Goal: Task Accomplishment & Management: Use online tool/utility

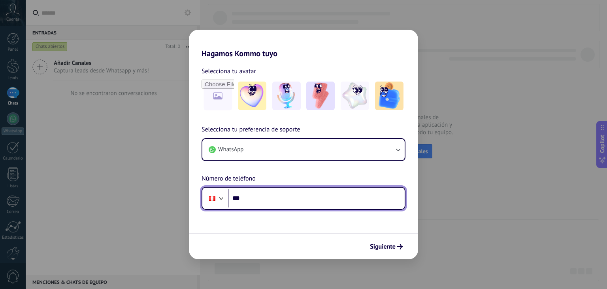
click at [219, 204] on div at bounding box center [212, 198] width 15 height 17
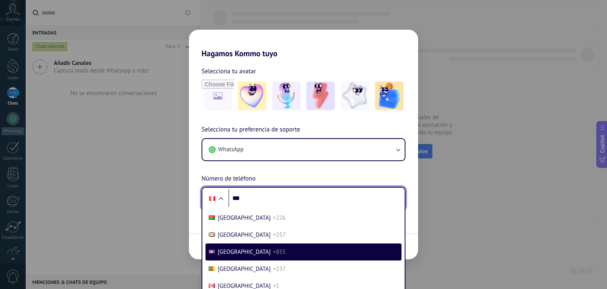
click at [242, 189] on input "***" at bounding box center [317, 198] width 176 height 18
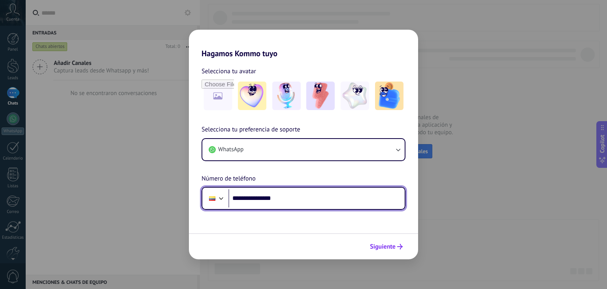
type input "**********"
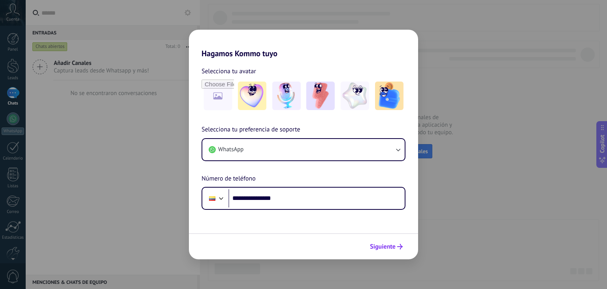
click at [389, 249] on span "Siguiente" at bounding box center [383, 247] width 26 height 6
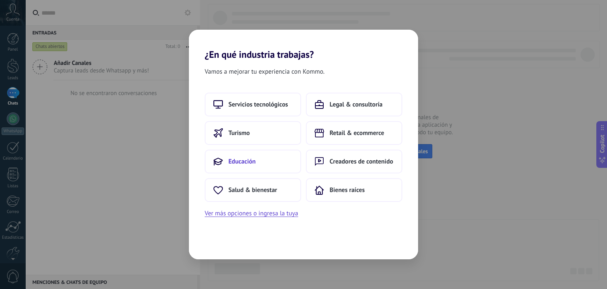
click at [246, 164] on span "Educación" at bounding box center [242, 161] width 27 height 8
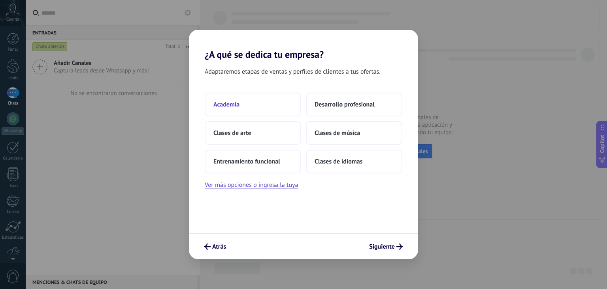
click at [229, 110] on button "Academia" at bounding box center [253, 105] width 96 height 24
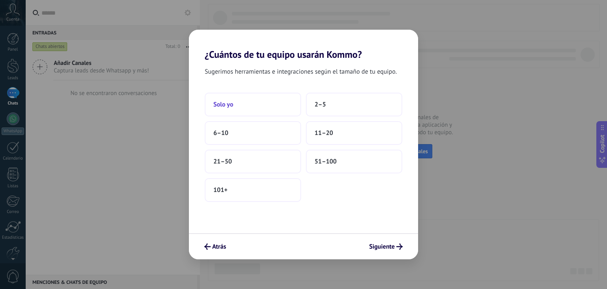
click at [255, 106] on button "Solo yo" at bounding box center [253, 105] width 96 height 24
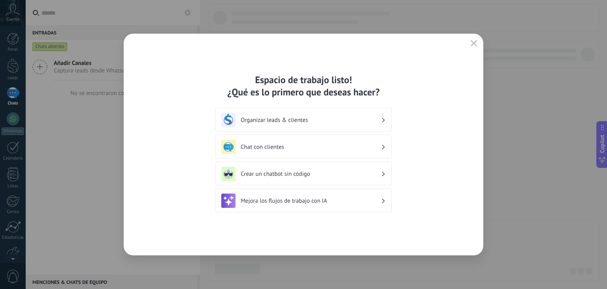
click at [347, 146] on h3 "Chat con clientes" at bounding box center [311, 147] width 140 height 8
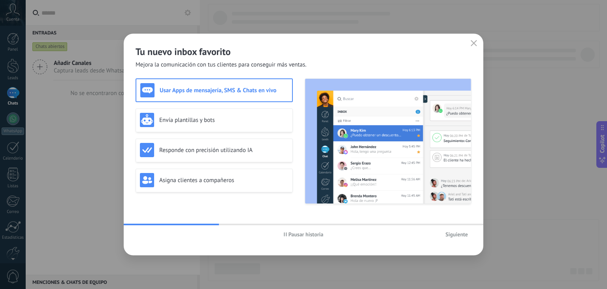
click at [457, 233] on span "Siguiente" at bounding box center [457, 234] width 23 height 6
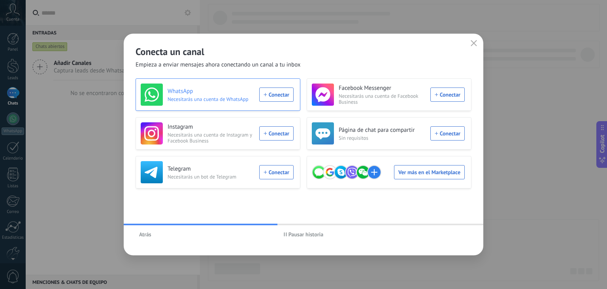
click at [277, 96] on div "WhatsApp Necesitarás una cuenta de WhatsApp Conectar" at bounding box center [217, 94] width 153 height 22
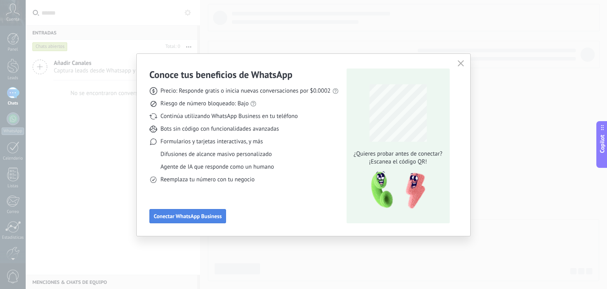
click at [214, 214] on span "Conectar WhatsApp Business" at bounding box center [188, 216] width 68 height 6
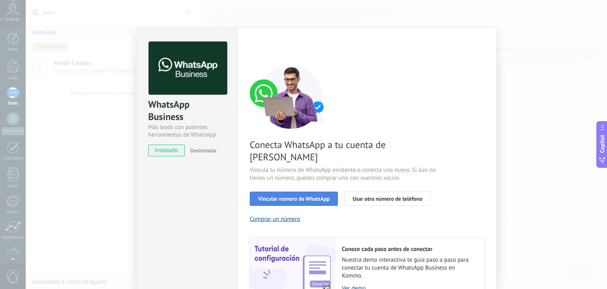
click at [297, 196] on span "Vincular número de WhatsApp" at bounding box center [294, 199] width 72 height 6
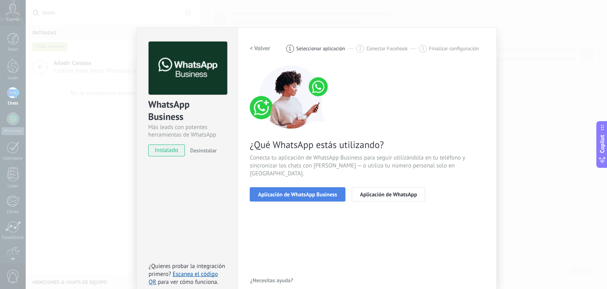
click at [299, 191] on span "Aplicación de WhatsApp Business" at bounding box center [297, 194] width 79 height 6
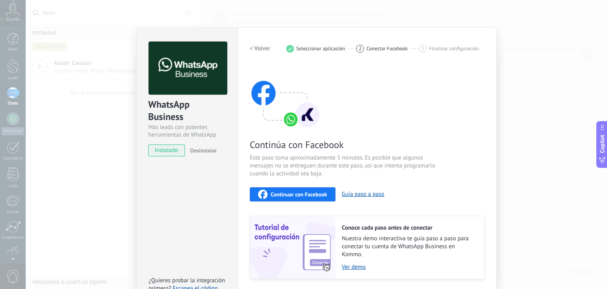
click at [308, 198] on div "Continuar con Facebook" at bounding box center [292, 193] width 69 height 9
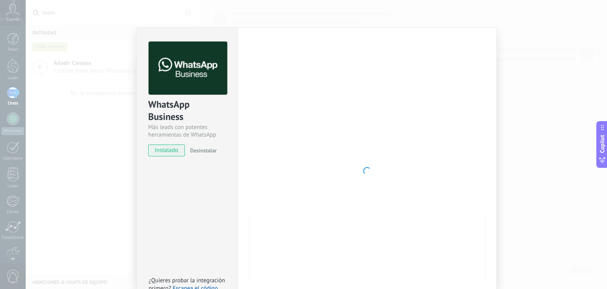
click at [547, 117] on div "WhatsApp Business Más leads con potentes herramientas de WhatsApp instalado Des…" at bounding box center [317, 144] width 582 height 289
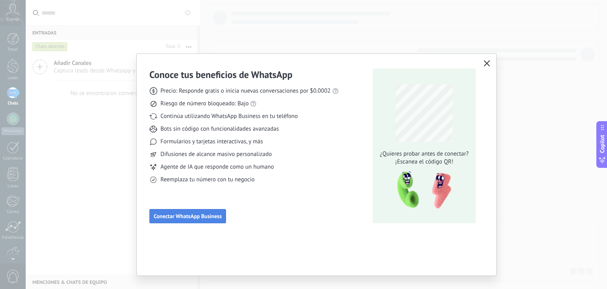
click at [197, 214] on span "Conectar WhatsApp Business" at bounding box center [188, 216] width 68 height 6
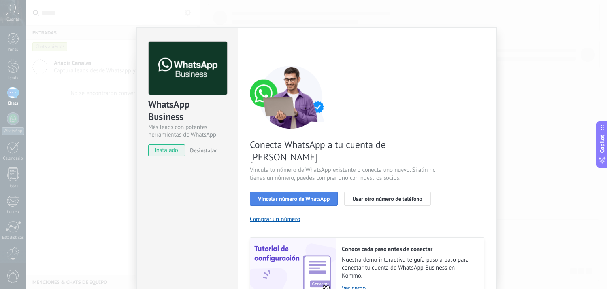
click at [285, 196] on span "Vincular número de WhatsApp" at bounding box center [294, 199] width 72 height 6
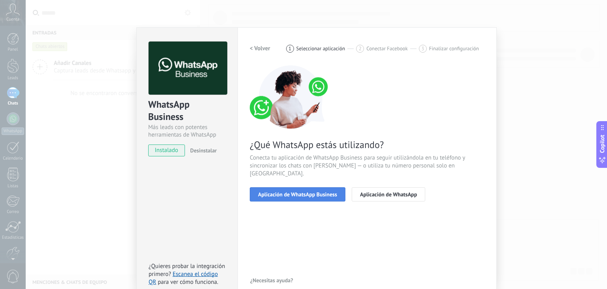
click at [287, 189] on button "Aplicación de WhatsApp Business" at bounding box center [298, 194] width 96 height 14
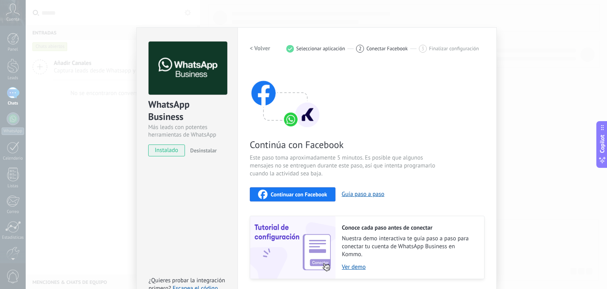
click at [287, 189] on div "Continuar con Facebook" at bounding box center [292, 193] width 69 height 9
click at [276, 199] on button "Continuar con Facebook" at bounding box center [293, 194] width 86 height 14
click at [376, 45] on span "Conectar Facebook" at bounding box center [388, 48] width 42 height 6
click at [361, 195] on button "Guía paso a paso" at bounding box center [363, 194] width 43 height 8
click at [354, 265] on link "Ver demo" at bounding box center [409, 267] width 134 height 8
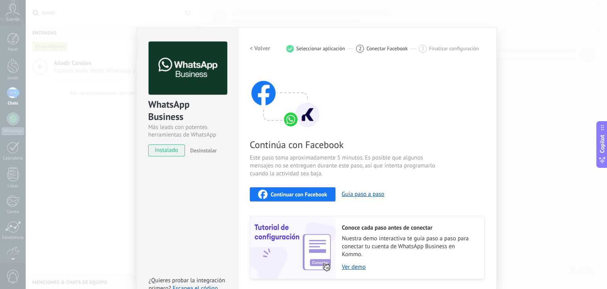
click at [282, 197] on div "Continuar con Facebook" at bounding box center [292, 193] width 69 height 9
click at [307, 197] on span "Continuar con Facebook" at bounding box center [299, 194] width 57 height 6
click at [280, 189] on div "Continuar con Facebook" at bounding box center [292, 193] width 69 height 9
click at [319, 189] on button "Continuar con Facebook" at bounding box center [293, 194] width 86 height 14
click at [317, 193] on span "Continuar con Facebook" at bounding box center [299, 194] width 57 height 6
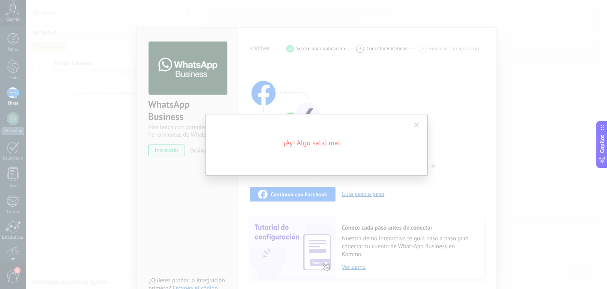
click at [422, 125] on span at bounding box center [416, 124] width 13 height 13
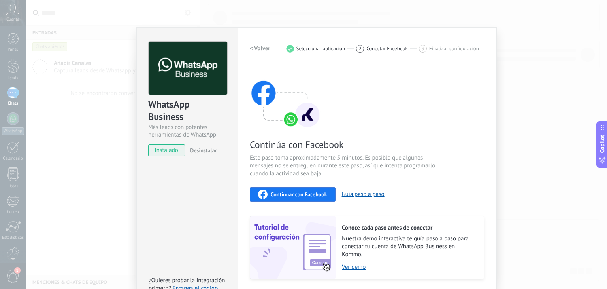
click at [320, 195] on span "Continuar con Facebook" at bounding box center [299, 194] width 57 height 6
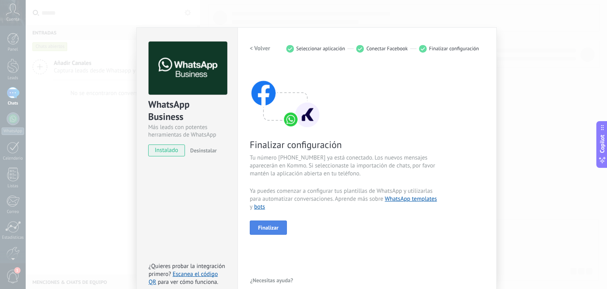
click at [270, 229] on span "Finalizar" at bounding box center [268, 228] width 21 height 6
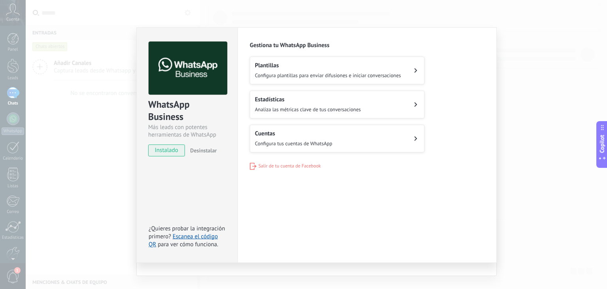
click at [378, 78] on span "Configura plantillas para enviar difusiones e iniciar conversaciones" at bounding box center [328, 75] width 146 height 7
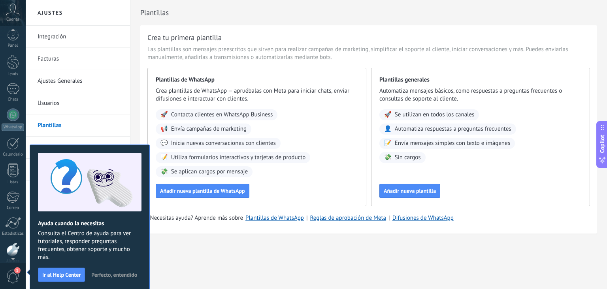
scroll to position [40, 0]
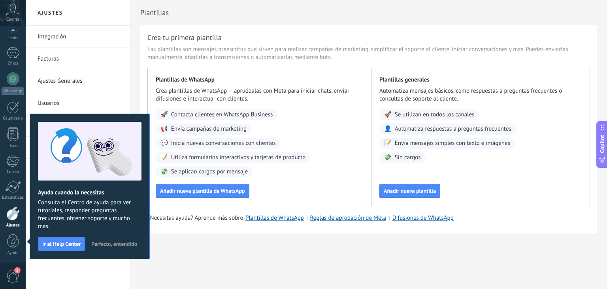
click at [119, 245] on span "Perfecto, entendido" at bounding box center [114, 244] width 46 height 6
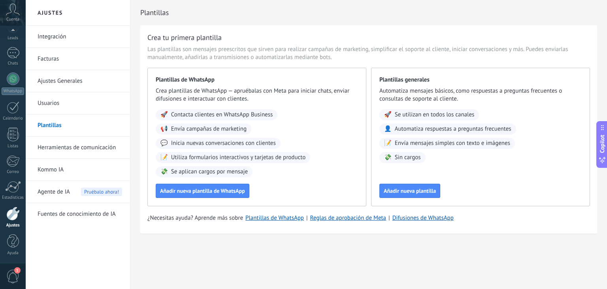
click at [239, 248] on div "Plantillas Crea tu primera plantilla Las plantillas son mensajes preescritos qu…" at bounding box center [369, 133] width 477 height 267
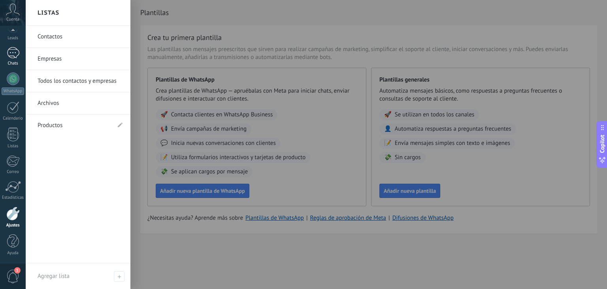
click at [16, 55] on div at bounding box center [13, 52] width 13 height 11
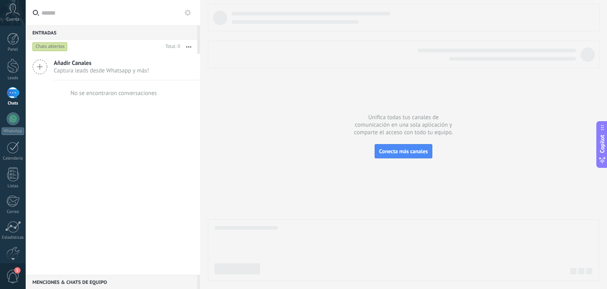
click at [183, 15] on button at bounding box center [187, 12] width 9 height 9
click at [189, 16] on div "Entradas 0 Chats abiertos Total: 0 Silenciar Acciones múltiples Ordenar Más rec…" at bounding box center [113, 144] width 174 height 289
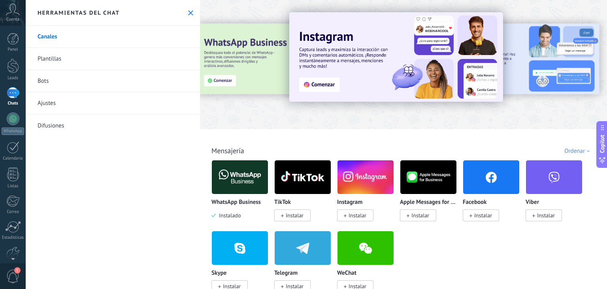
click at [60, 82] on link "Bots" at bounding box center [113, 81] width 174 height 22
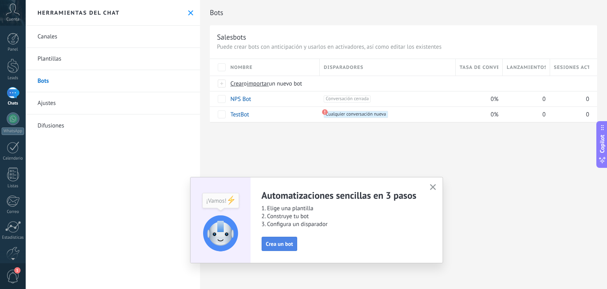
click at [274, 246] on span "Crea un bot" at bounding box center [279, 244] width 27 height 6
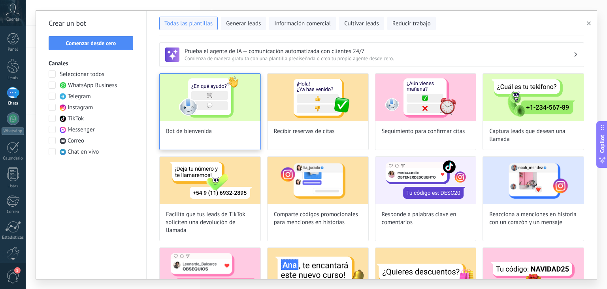
click at [198, 125] on div "Bot de bienvenida" at bounding box center [210, 111] width 102 height 77
type input "**********"
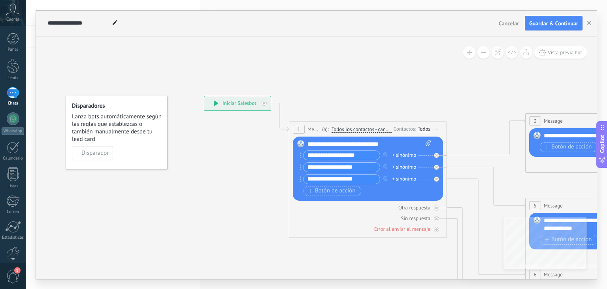
click at [355, 129] on span "Todos los contactos - canales seleccionados" at bounding box center [362, 129] width 60 height 6
click at [355, 129] on button "Todos los contactos - canales seleccionados" at bounding box center [377, 129] width 99 height 14
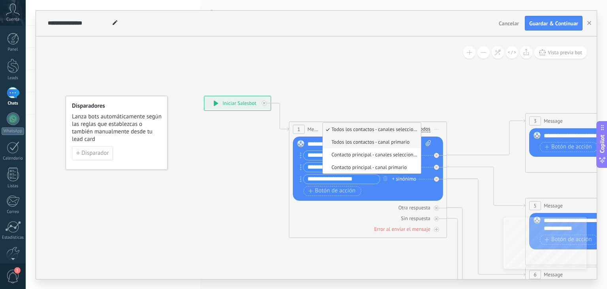
click at [361, 141] on span "Todos los contactos - canal primario" at bounding box center [371, 141] width 96 height 7
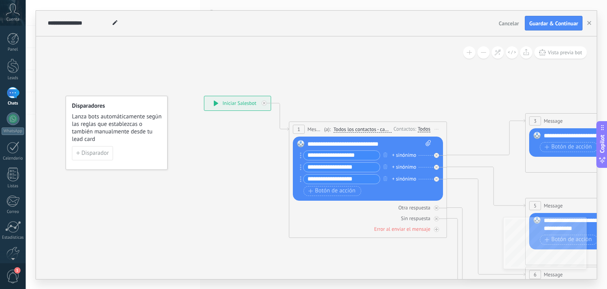
click at [367, 129] on span "Todos los contactos - canal primario" at bounding box center [363, 129] width 58 height 6
click at [367, 129] on button "Todos los contactos - canal primario" at bounding box center [379, 129] width 99 height 14
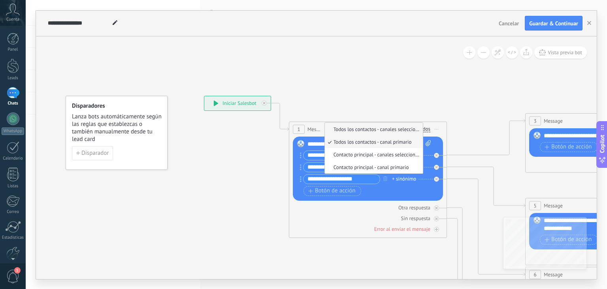
click at [373, 129] on span "Todos los contactos - canales seleccionados" at bounding box center [373, 129] width 96 height 7
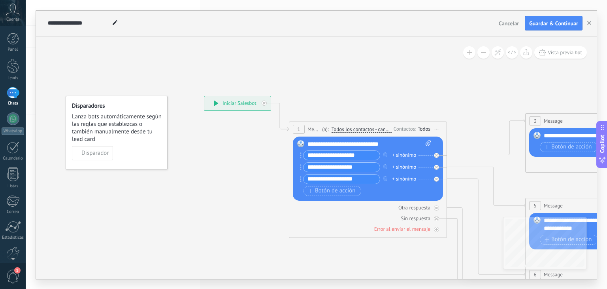
click at [426, 128] on div "Todos" at bounding box center [424, 129] width 13 height 6
click at [337, 130] on span "Todos los contactos - canales seleccionados" at bounding box center [362, 129] width 60 height 6
click at [337, 130] on button "Todos los contactos - canales seleccionados" at bounding box center [377, 129] width 99 height 14
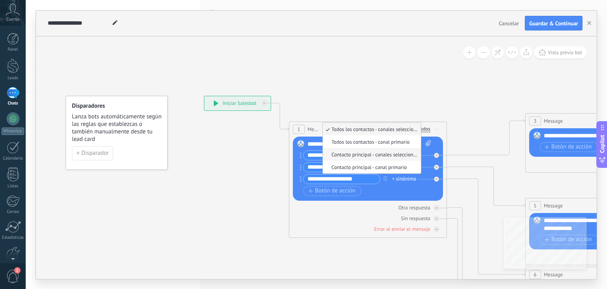
click at [357, 157] on span "Contacto principal - canales seleccionados" at bounding box center [371, 154] width 96 height 7
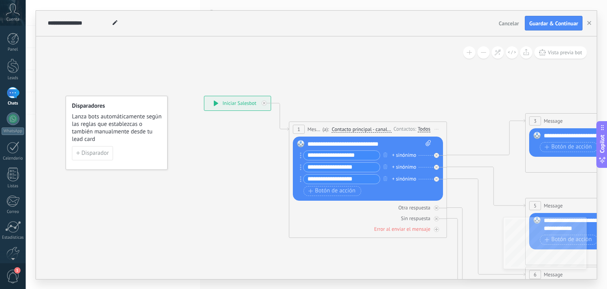
click at [421, 126] on div "Todos" at bounding box center [424, 129] width 13 height 6
click at [362, 130] on span "Contacto principal - canales seleccionados" at bounding box center [362, 129] width 60 height 6
click at [362, 130] on button "Contacto principal - canales seleccionados" at bounding box center [377, 129] width 99 height 14
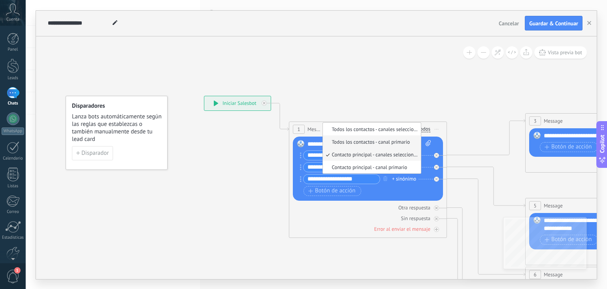
click at [362, 140] on span "Todos los contactos - canal primario" at bounding box center [371, 141] width 96 height 7
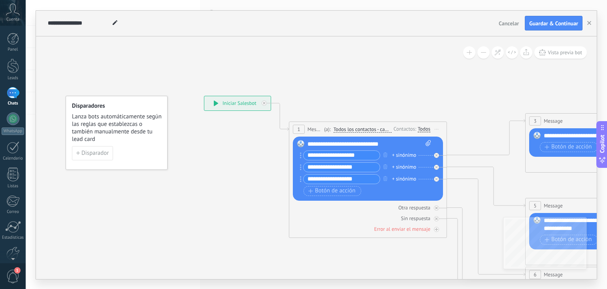
click at [359, 143] on div "**********" at bounding box center [370, 144] width 124 height 8
click at [351, 152] on input "**********" at bounding box center [342, 155] width 76 height 9
drag, startPoint x: 372, startPoint y: 156, endPoint x: 287, endPoint y: 170, distance: 86.1
click at [204, 96] on div "**********" at bounding box center [204, 96] width 0 height 0
drag, startPoint x: 367, startPoint y: 166, endPoint x: 240, endPoint y: 174, distance: 126.8
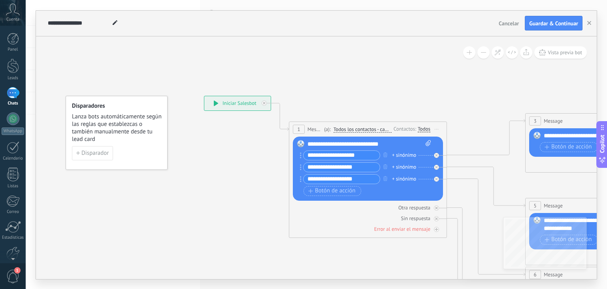
click at [204, 96] on div "**********" at bounding box center [204, 96] width 0 height 0
type input "**********"
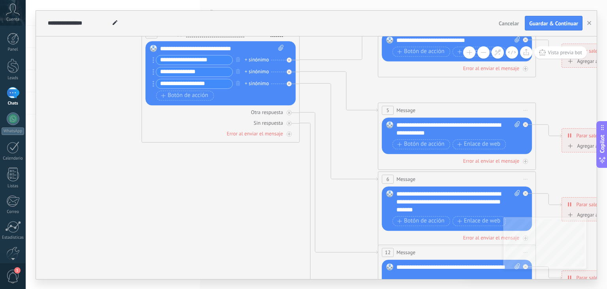
drag, startPoint x: 489, startPoint y: 113, endPoint x: 340, endPoint y: 5, distance: 183.4
click at [340, 5] on div "**********" at bounding box center [317, 144] width 582 height 289
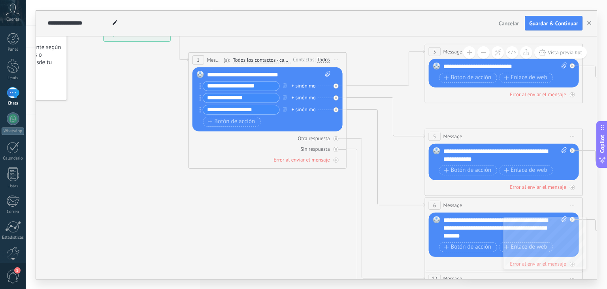
drag, startPoint x: 255, startPoint y: 176, endPoint x: 297, endPoint y: 231, distance: 69.6
click at [297, 231] on icon at bounding box center [522, 227] width 1233 height 798
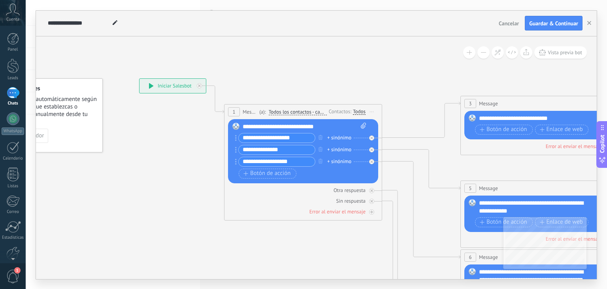
drag, startPoint x: 363, startPoint y: 48, endPoint x: 404, endPoint y: 83, distance: 54.1
click at [404, 83] on icon at bounding box center [557, 280] width 1233 height 798
click at [573, 54] on span "Vista previa bot" at bounding box center [565, 52] width 34 height 7
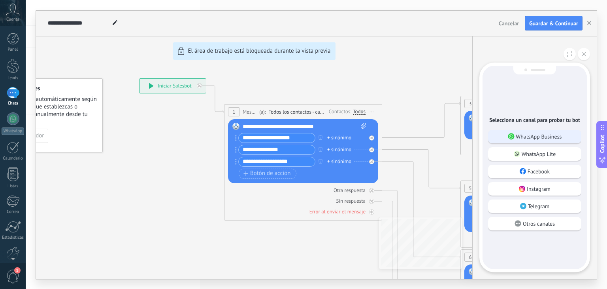
click at [555, 139] on p "WhatsApp Business" at bounding box center [539, 136] width 46 height 7
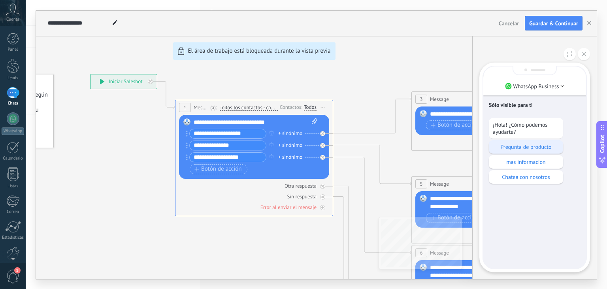
click at [535, 150] on div "Pregunta de producto" at bounding box center [526, 146] width 74 height 13
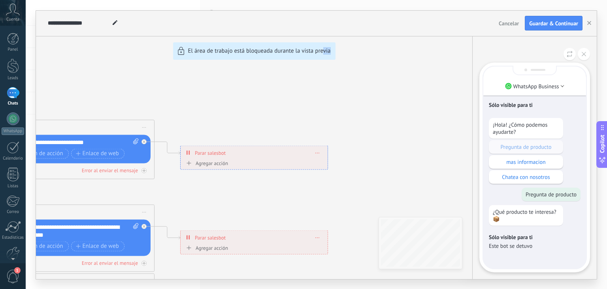
drag, startPoint x: 323, startPoint y: 116, endPoint x: 462, endPoint y: 92, distance: 140.6
click at [462, 92] on div "**********" at bounding box center [316, 145] width 561 height 268
click at [586, 53] on icon at bounding box center [584, 54] width 4 height 4
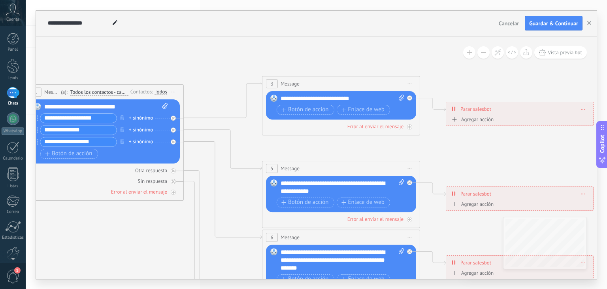
drag, startPoint x: 328, startPoint y: 95, endPoint x: 594, endPoint y: 50, distance: 270.3
click at [594, 50] on icon at bounding box center [359, 260] width 1233 height 798
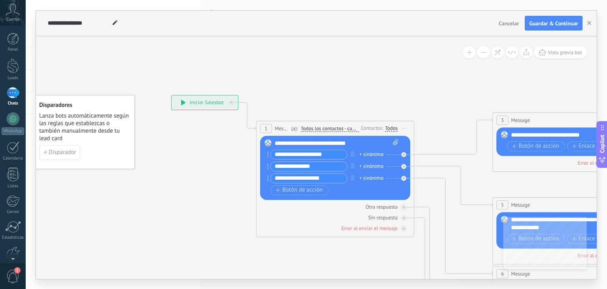
drag, startPoint x: 233, startPoint y: 60, endPoint x: 463, endPoint y: 97, distance: 233.1
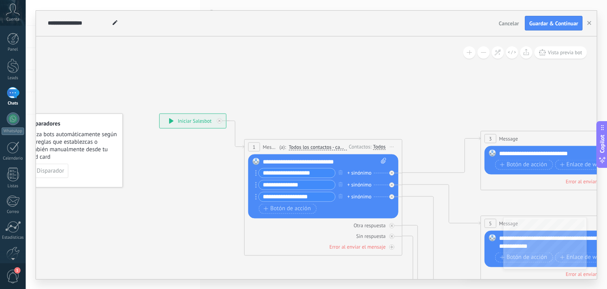
drag, startPoint x: 463, startPoint y: 97, endPoint x: 451, endPoint y: 115, distance: 22.1
click at [223, 119] on div at bounding box center [221, 117] width 9 height 9
click at [223, 119] on div "**********" at bounding box center [193, 120] width 66 height 14
click at [221, 119] on div "**********" at bounding box center [193, 120] width 66 height 14
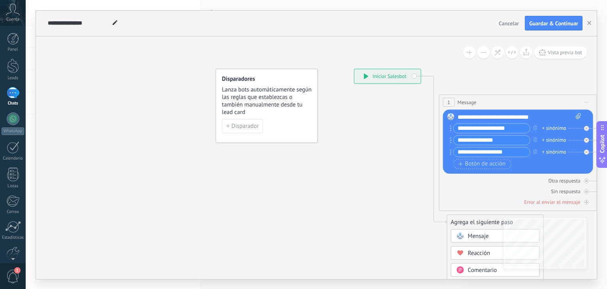
drag, startPoint x: 147, startPoint y: 198, endPoint x: 342, endPoint y: 153, distance: 200.0
click at [507, 21] on span "Cancelar" at bounding box center [509, 23] width 20 height 7
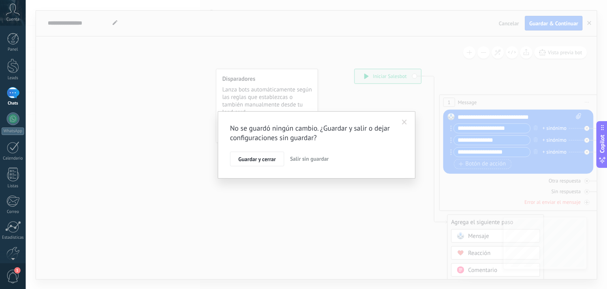
click at [312, 157] on span "Salir sin guardar" at bounding box center [309, 158] width 39 height 7
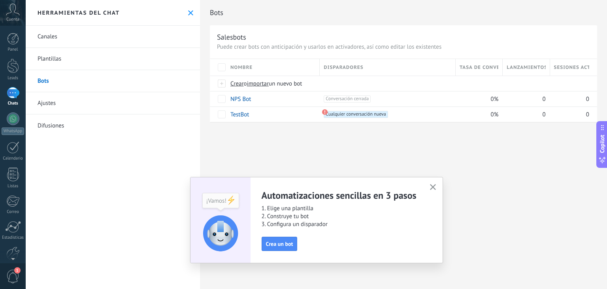
click at [320, 151] on div "Bots Salesbots Puede crear bots con anticipación y usarlos en activadores, así …" at bounding box center [403, 144] width 407 height 289
click at [432, 191] on button "button" at bounding box center [433, 187] width 10 height 11
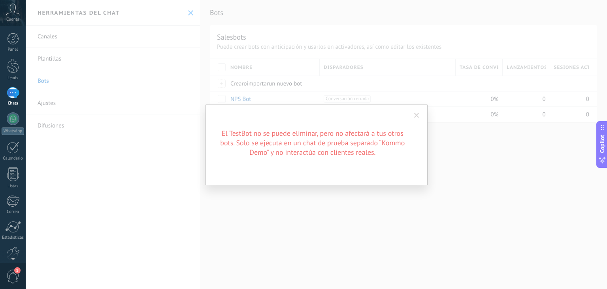
click at [415, 113] on span at bounding box center [416, 116] width 5 height 6
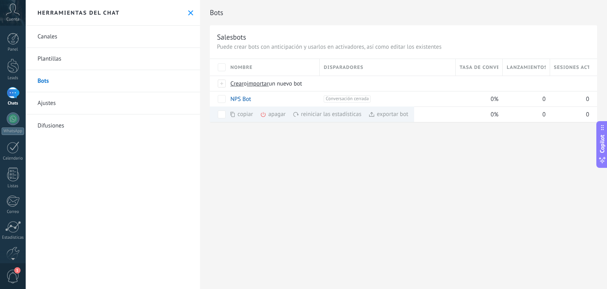
click at [340, 208] on div "Bots Salesbots Puede crear bots con anticipación y usarlos en activadores, así …" at bounding box center [403, 144] width 407 height 289
click at [233, 85] on span "Crear" at bounding box center [237, 84] width 13 height 8
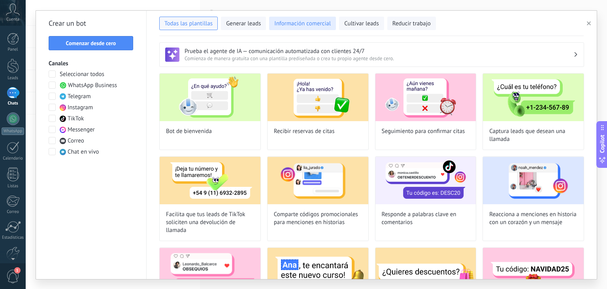
click at [318, 22] on span "Información comercial" at bounding box center [302, 24] width 57 height 8
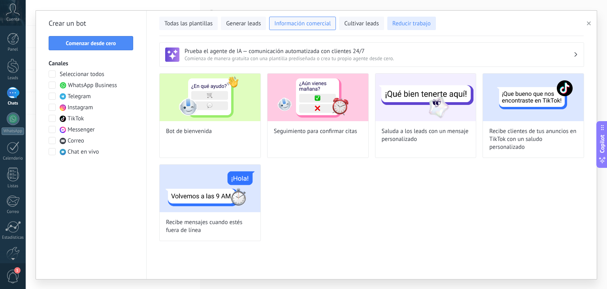
click at [390, 17] on button "Reducir trabajo" at bounding box center [412, 23] width 49 height 13
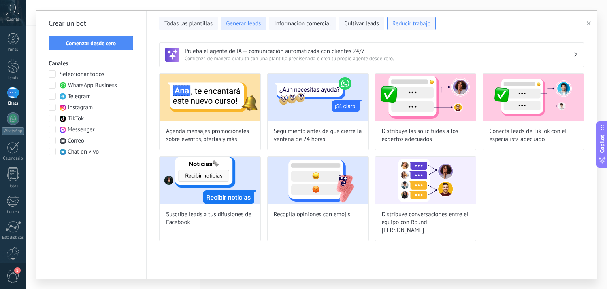
click at [227, 21] on span "Generar leads" at bounding box center [243, 24] width 35 height 8
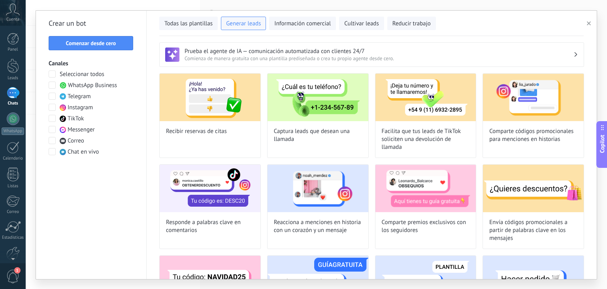
drag, startPoint x: 594, startPoint y: 64, endPoint x: 596, endPoint y: 72, distance: 7.8
click at [596, 72] on div "Prueba el agente de IA — comunicación automatizada con clientes 24/7 Comienza d…" at bounding box center [372, 157] width 450 height 243
click at [213, 19] on button "Todas las plantillas" at bounding box center [188, 23] width 59 height 13
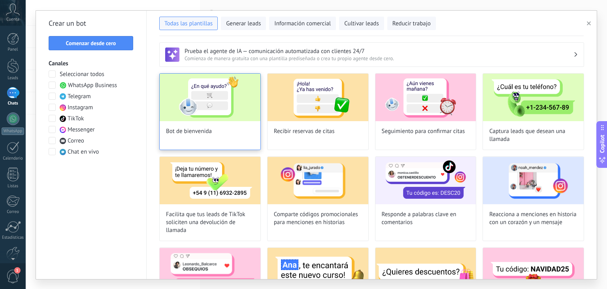
click at [203, 117] on img at bounding box center [210, 97] width 101 height 47
type input "**********"
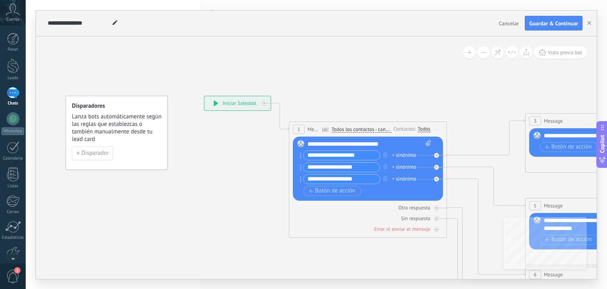
click at [350, 145] on div "**********" at bounding box center [370, 144] width 124 height 8
click at [372, 145] on div "**********" at bounding box center [370, 144] width 124 height 8
click at [326, 141] on div "**********" at bounding box center [370, 144] width 124 height 8
click at [311, 144] on div "**********" at bounding box center [370, 144] width 124 height 8
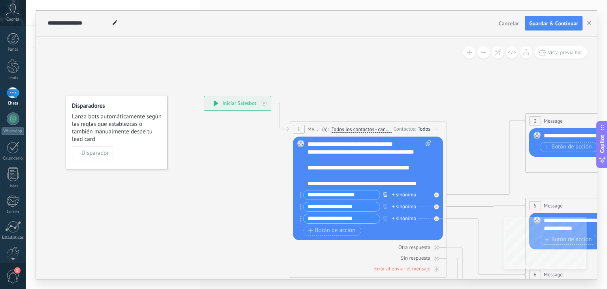
click at [386, 194] on icon "button" at bounding box center [386, 194] width 4 height 5
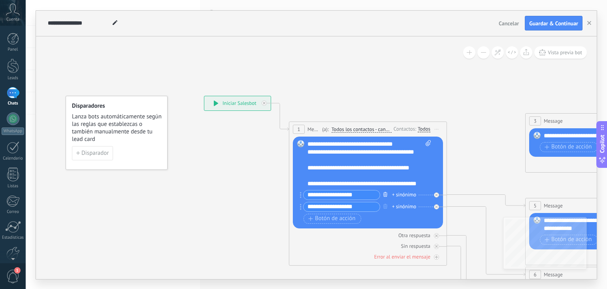
click at [386, 194] on icon "button" at bounding box center [386, 194] width 4 height 5
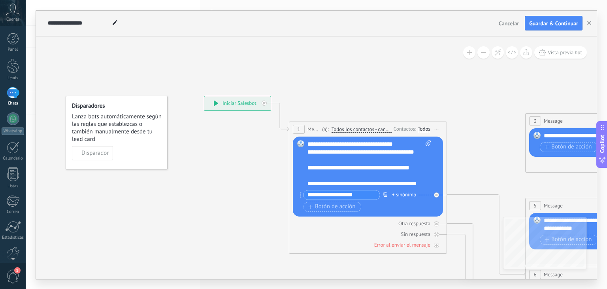
click at [386, 194] on icon "button" at bounding box center [386, 194] width 4 height 5
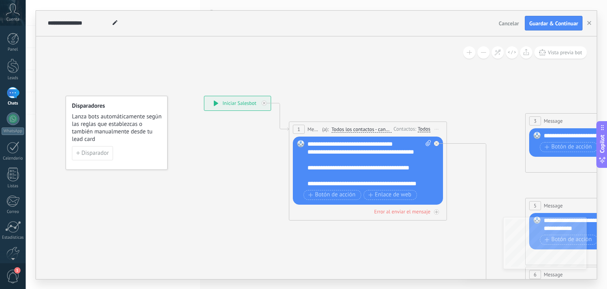
click at [428, 142] on icon at bounding box center [428, 143] width 5 height 6
click input "Subir" at bounding box center [0, 0] width 0 height 0
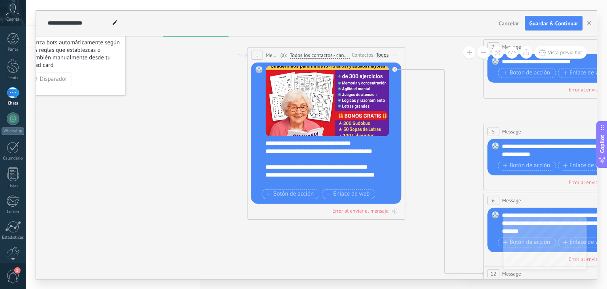
drag, startPoint x: 470, startPoint y: 111, endPoint x: 428, endPoint y: 37, distance: 85.0
click at [428, 37] on icon at bounding box center [580, 223] width 1233 height 798
click at [289, 195] on span "Botón de acción" at bounding box center [290, 194] width 47 height 6
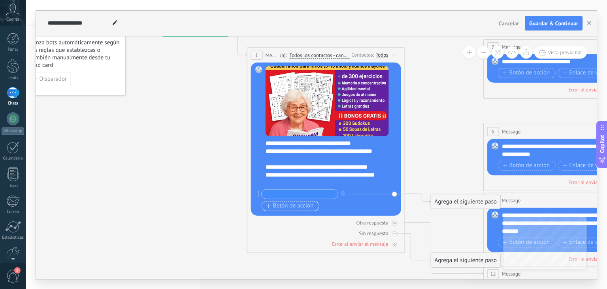
type input "**********"
click at [342, 193] on icon "button" at bounding box center [344, 193] width 4 height 5
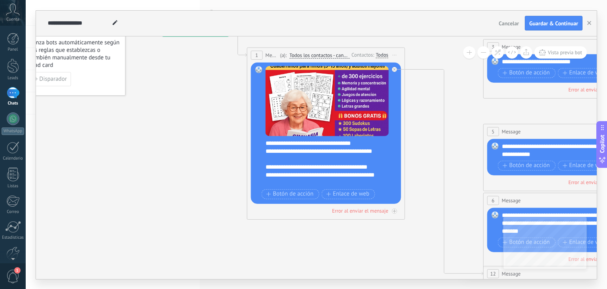
click at [469, 56] on button at bounding box center [469, 52] width 12 height 12
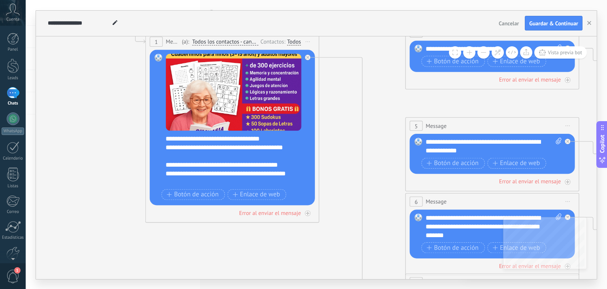
drag, startPoint x: 467, startPoint y: 165, endPoint x: 372, endPoint y: 160, distance: 95.8
click at [372, 160] on icon at bounding box center [512, 226] width 1356 height 878
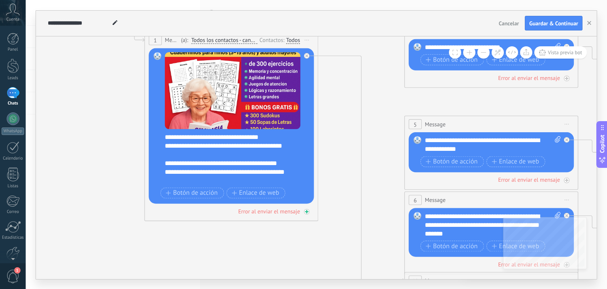
click at [307, 210] on icon at bounding box center [307, 211] width 4 height 4
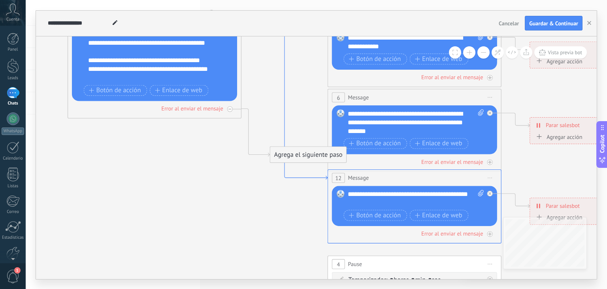
drag, startPoint x: 359, startPoint y: 184, endPoint x: 282, endPoint y: 82, distance: 128.1
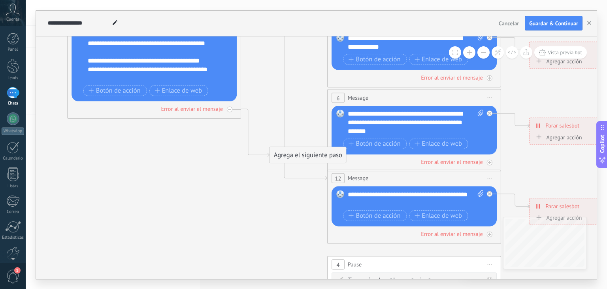
click at [304, 146] on div "Agrega el siguiente paso Mensaje Mensaje Mensaje Reacción Comentario Enviar men…" at bounding box center [308, 154] width 77 height 17
click at [304, 155] on div "Agrega el siguiente paso" at bounding box center [308, 155] width 76 height 14
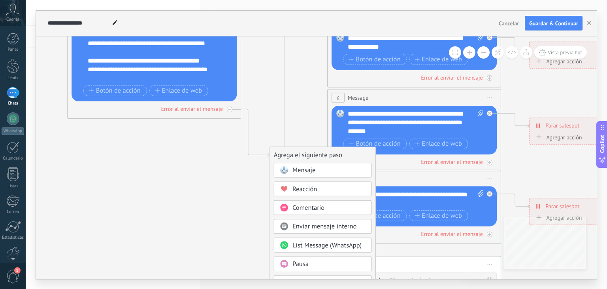
click at [304, 168] on span "Mensaje" at bounding box center [304, 170] width 23 height 8
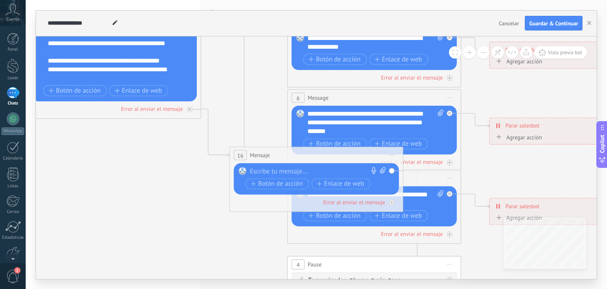
click at [297, 168] on div at bounding box center [314, 171] width 129 height 9
paste div
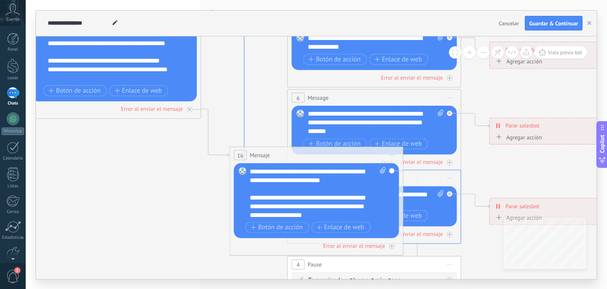
click at [244, 102] on icon at bounding box center [244, 66] width 86 height 226
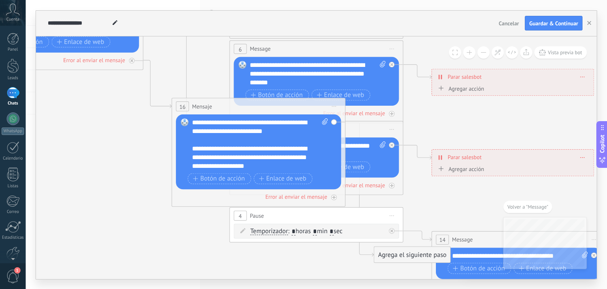
click at [187, 104] on div "16" at bounding box center [182, 106] width 13 height 10
click at [181, 105] on span "16" at bounding box center [183, 107] width 6 height 8
click at [167, 55] on icon at bounding box center [336, 74] width 1356 height 878
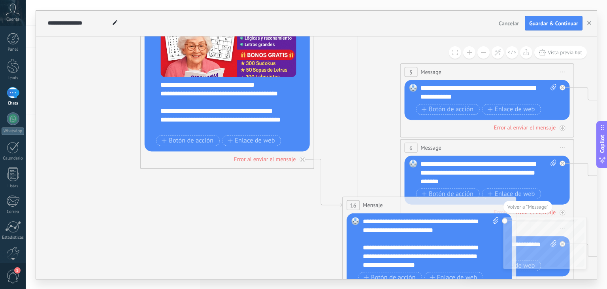
drag, startPoint x: 172, startPoint y: 57, endPoint x: 340, endPoint y: 173, distance: 204.8
click at [340, 173] on icon at bounding box center [507, 172] width 1356 height 878
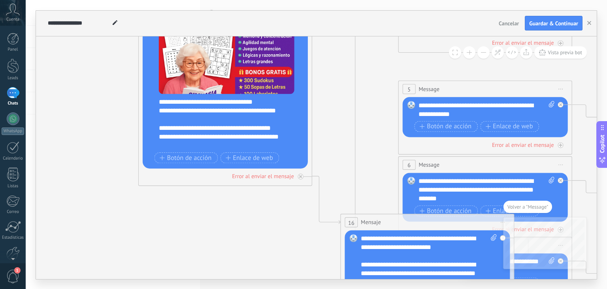
click at [484, 50] on button at bounding box center [484, 52] width 12 height 12
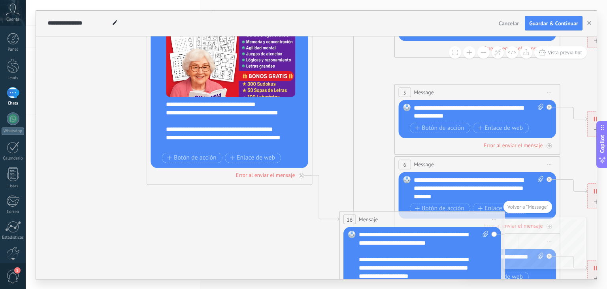
click at [484, 50] on button at bounding box center [484, 52] width 12 height 12
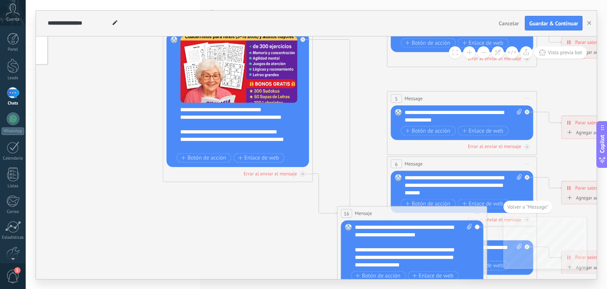
click at [484, 50] on button at bounding box center [484, 52] width 12 height 12
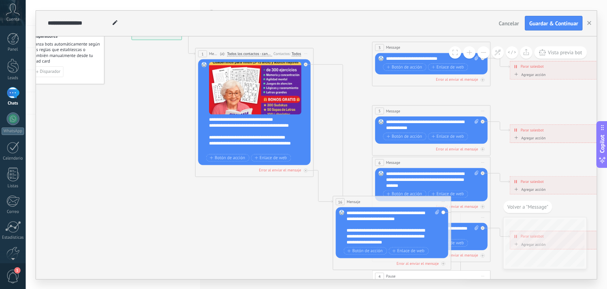
click at [484, 50] on button at bounding box center [484, 52] width 12 height 12
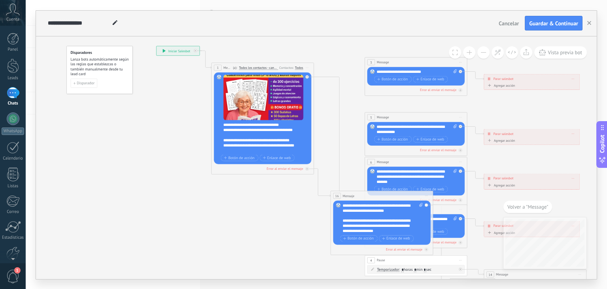
click at [484, 50] on button at bounding box center [484, 52] width 12 height 12
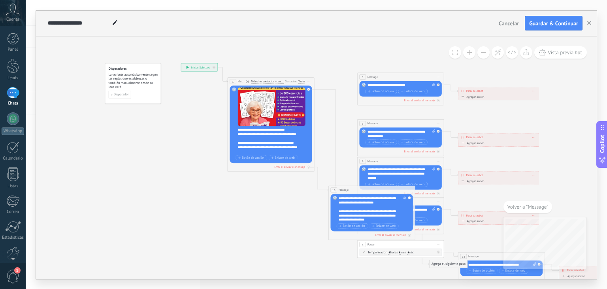
click at [484, 50] on button at bounding box center [484, 52] width 12 height 12
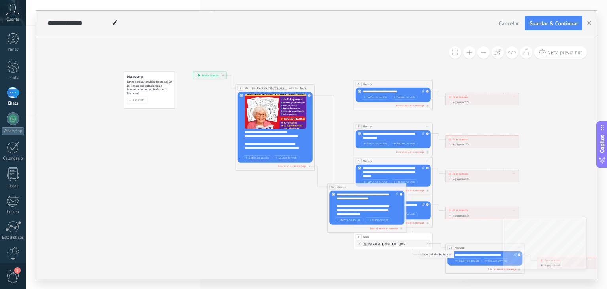
click at [467, 51] on button at bounding box center [469, 52] width 12 height 12
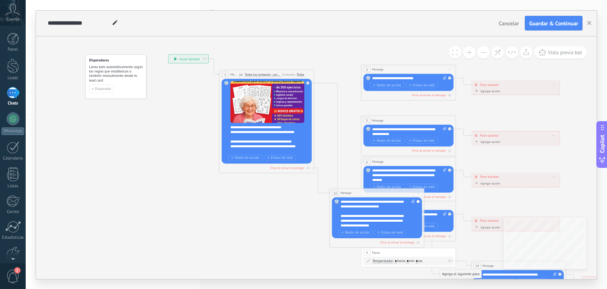
click at [467, 51] on button at bounding box center [469, 52] width 12 height 12
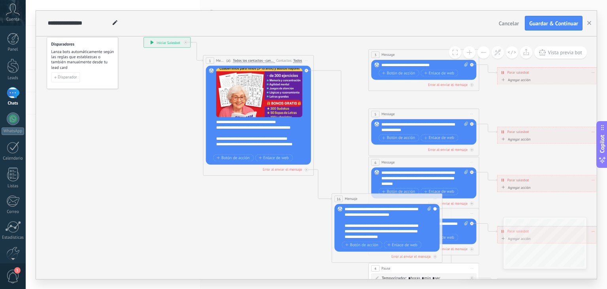
click at [467, 51] on button at bounding box center [469, 52] width 12 height 12
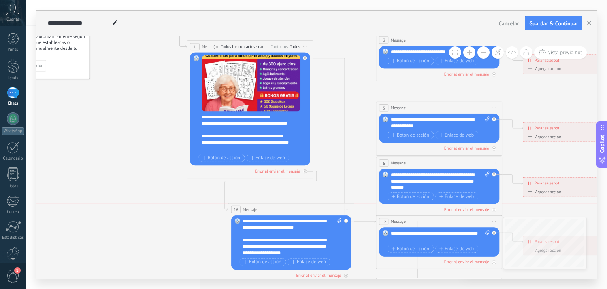
drag, startPoint x: 370, startPoint y: 204, endPoint x: 264, endPoint y: 211, distance: 106.2
click at [264, 211] on div "16 Mensaje ******* (a): Todos los contactos - canales seleccionados Todos los c…" at bounding box center [292, 209] width 126 height 12
click at [323, 274] on div "Error al enviar el mensaje" at bounding box center [318, 275] width 45 height 6
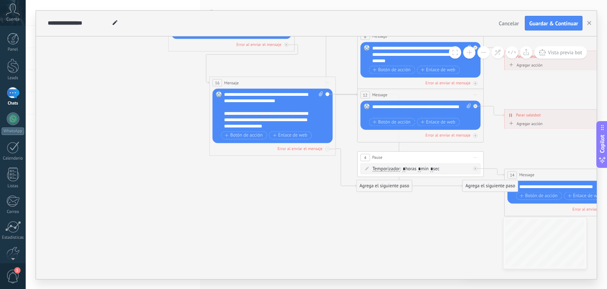
drag, startPoint x: 337, startPoint y: 182, endPoint x: 318, endPoint y: 56, distance: 128.0
click at [318, 56] on icon at bounding box center [435, 54] width 986 height 639
click at [378, 189] on div "Agrega el siguiente paso" at bounding box center [384, 185] width 55 height 10
click at [381, 197] on span "Mensaje" at bounding box center [381, 197] width 17 height 6
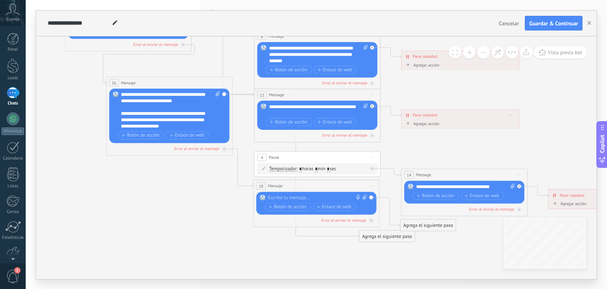
click at [295, 200] on div at bounding box center [315, 197] width 94 height 6
paste div
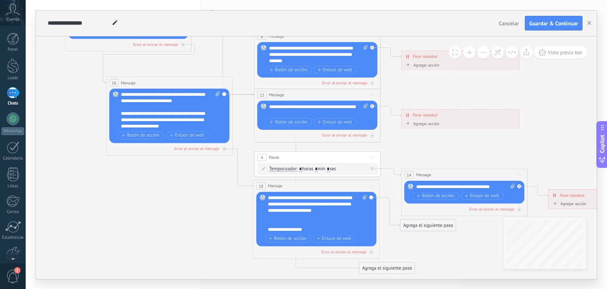
click at [220, 227] on icon at bounding box center [332, 67] width 986 height 665
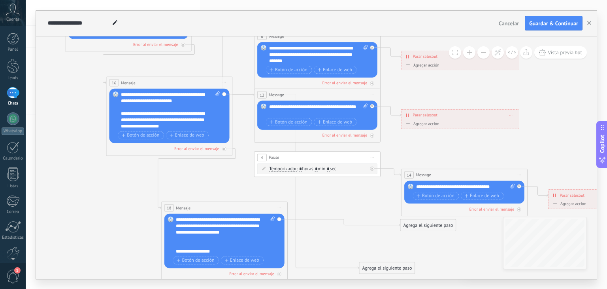
drag, startPoint x: 295, startPoint y: 187, endPoint x: 204, endPoint y: 210, distance: 94.5
click at [204, 210] on div "18 Mensaje ******* (a): Todos los contactos - canales seleccionados Todos los c…" at bounding box center [225, 208] width 126 height 12
click at [202, 262] on span "Botón de acción" at bounding box center [196, 260] width 38 height 5
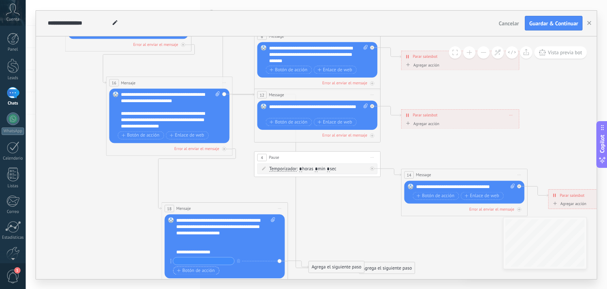
click at [202, 262] on input "text" at bounding box center [203, 260] width 61 height 7
type input "*"
click at [184, 271] on span "Botón de acción" at bounding box center [196, 270] width 38 height 5
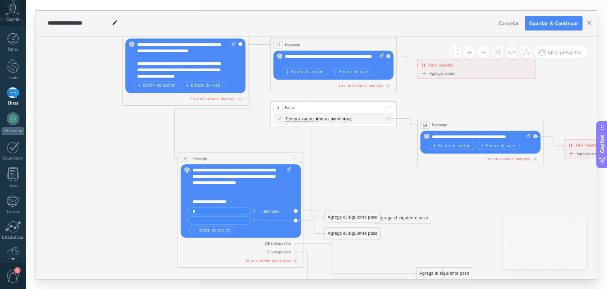
drag, startPoint x: 325, startPoint y: 238, endPoint x: 341, endPoint y: 187, distance: 52.8
click at [341, 187] on icon at bounding box center [348, 69] width 986 height 768
click at [257, 220] on button "button" at bounding box center [255, 220] width 7 height 8
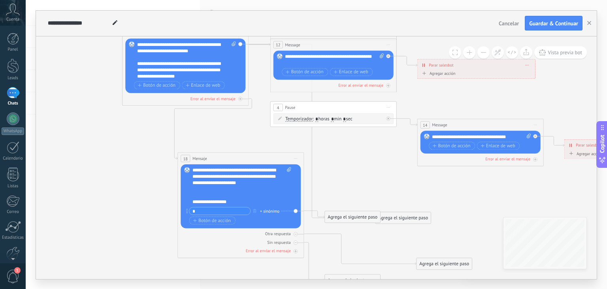
click at [269, 210] on div "+ sinónimo" at bounding box center [269, 211] width 19 height 6
type input "***"
click at [356, 187] on icon at bounding box center [348, 69] width 986 height 768
click at [553, 23] on span "Guardar & Continuar" at bounding box center [554, 24] width 49 height 6
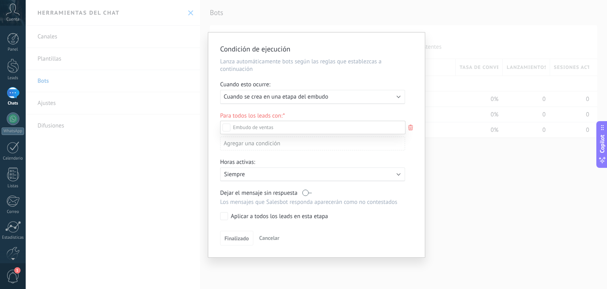
click at [338, 96] on div at bounding box center [317, 144] width 582 height 289
click at [338, 96] on div "Ejecutar: Cuando se crea en una etapa del embudo" at bounding box center [310, 97] width 172 height 8
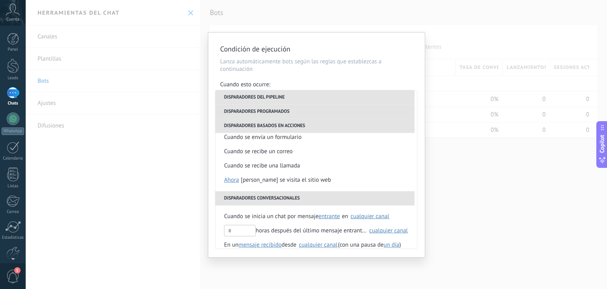
scroll to position [172, 0]
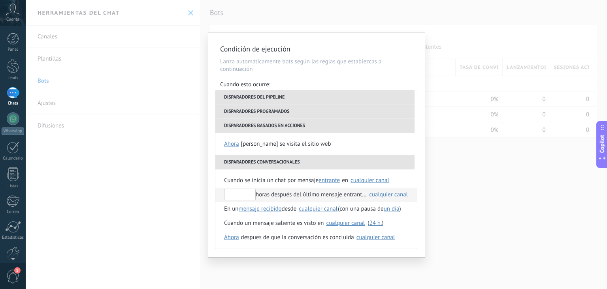
click at [240, 196] on input "text" at bounding box center [240, 194] width 32 height 11
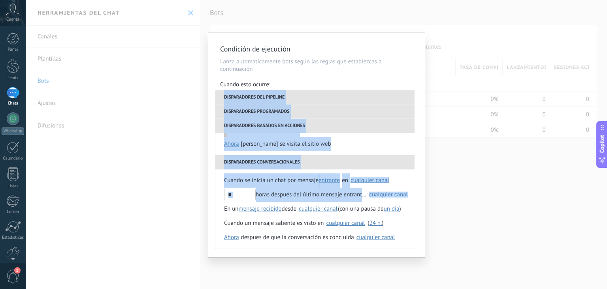
drag, startPoint x: 417, startPoint y: 197, endPoint x: 422, endPoint y: 103, distance: 93.8
click at [422, 103] on div "**********" at bounding box center [316, 144] width 217 height 225
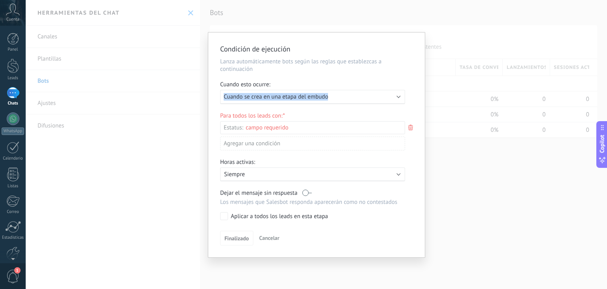
click at [422, 103] on div "Condición de ejecución [PERSON_NAME] automáticamente bots según las reglas que …" at bounding box center [316, 144] width 217 height 225
click at [234, 240] on span "Finalizado" at bounding box center [237, 238] width 25 height 6
click at [241, 231] on button "Finalizado" at bounding box center [236, 238] width 33 height 15
click at [0, 0] on div "Incoming leads Contacto inicial Negociación Debate contractual Discusión de con…" at bounding box center [0, 0] width 0 height 0
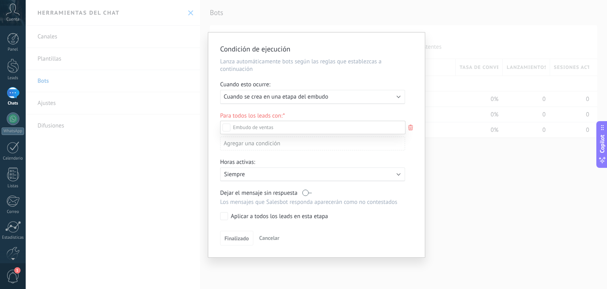
click at [0, 0] on label "Contacto inicial" at bounding box center [0, 0] width 0 height 0
click at [240, 238] on div "Incoming leads Contacto inicial Negociación Debate contractual Discusión de con…" at bounding box center [312, 204] width 185 height 167
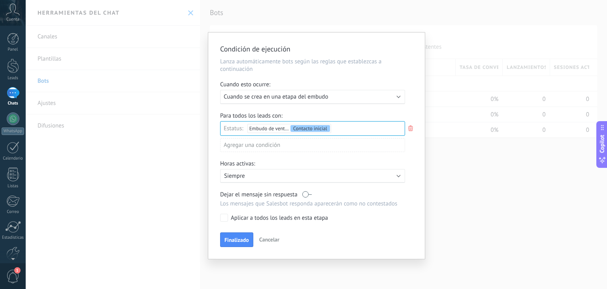
click at [240, 238] on span "Finalizado" at bounding box center [237, 240] width 25 height 6
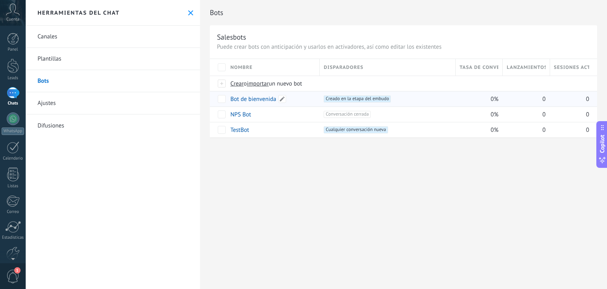
click at [268, 100] on link "Bot de bienvenida" at bounding box center [254, 99] width 46 height 8
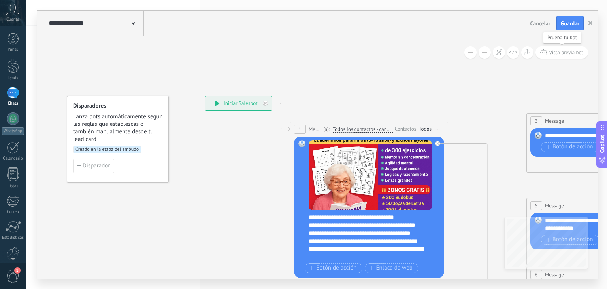
click at [579, 51] on span "Vista previa bot" at bounding box center [566, 52] width 34 height 7
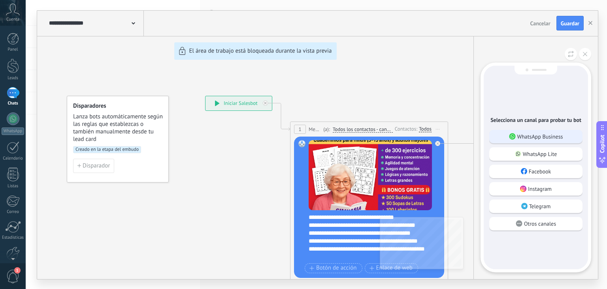
click at [560, 138] on p "WhatsApp Business" at bounding box center [541, 136] width 46 height 7
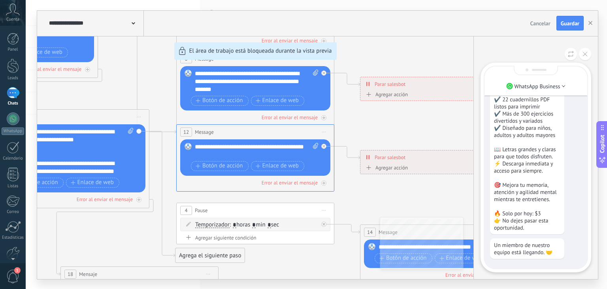
click at [555, 132] on p "🧠 Entrena tu cerebro todos los [PERSON_NAME] Con el MEGAPACK DE GIMNASIA CEREBR…" at bounding box center [527, 145] width 66 height 171
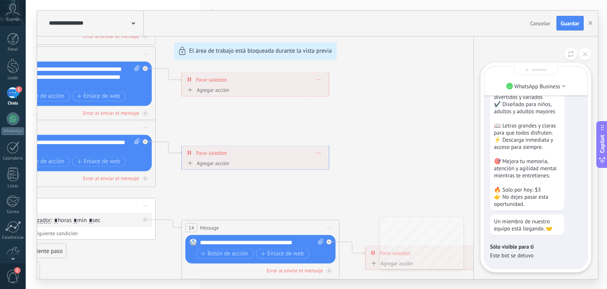
click at [564, 126] on div "🧠 Entrena tu cerebro todos los [PERSON_NAME] Con el MEGAPACK DE GIMNASIA CEREBR…" at bounding box center [527, 109] width 74 height 201
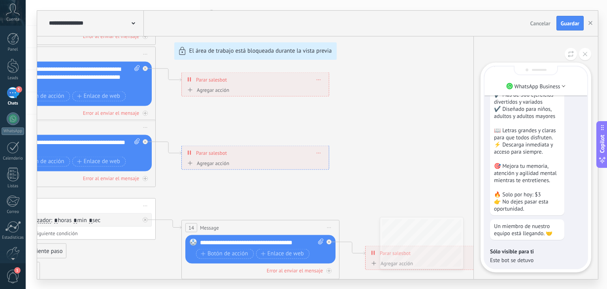
scroll to position [0, 0]
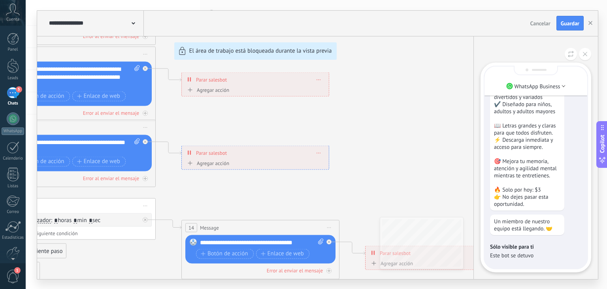
click at [439, 133] on div "**********" at bounding box center [317, 145] width 561 height 268
click at [589, 55] on button at bounding box center [585, 54] width 12 height 12
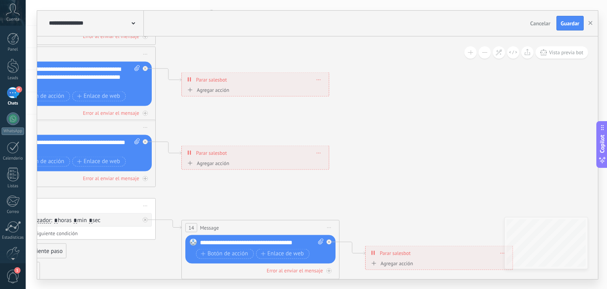
click at [487, 56] on button at bounding box center [485, 52] width 12 height 12
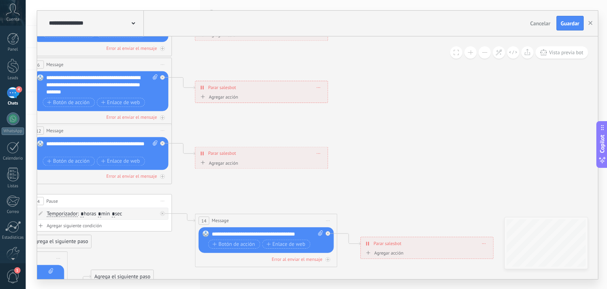
click at [487, 56] on button at bounding box center [485, 52] width 12 height 12
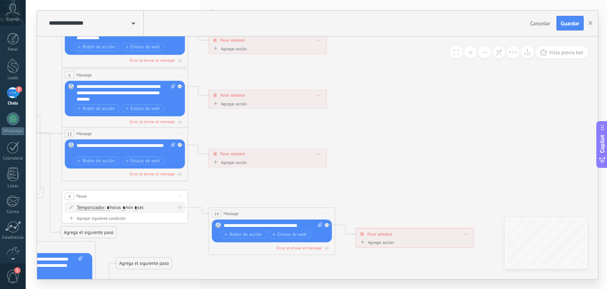
click at [487, 56] on button at bounding box center [485, 52] width 12 height 12
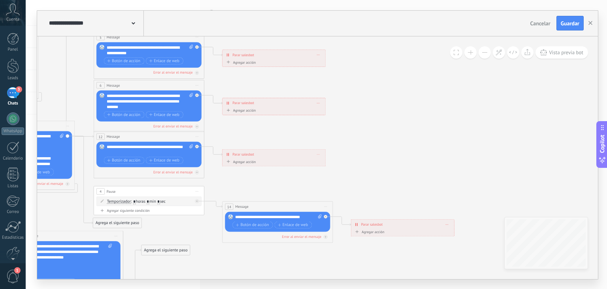
click at [487, 56] on button at bounding box center [485, 52] width 12 height 12
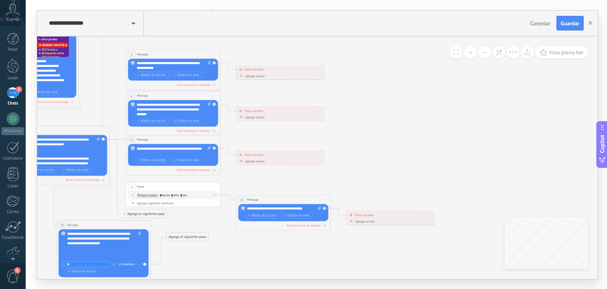
click at [308, 86] on icon at bounding box center [184, 153] width 740 height 569
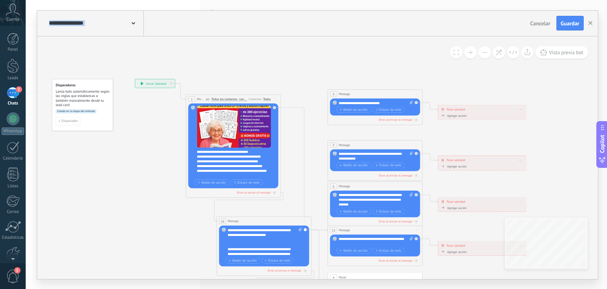
drag, startPoint x: 308, startPoint y: 86, endPoint x: 510, endPoint y: 177, distance: 221.4
click at [510, 177] on icon at bounding box center [386, 244] width 740 height 569
click at [416, 94] on span "Iniciar vista previa aquí Cambiar nombre Duplicar [GEOGRAPHIC_DATA]" at bounding box center [417, 94] width 8 height 7
click at [426, 127] on div "Borrar" at bounding box center [438, 125] width 47 height 8
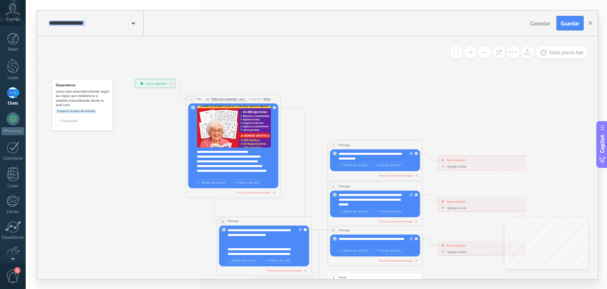
click at [419, 145] on span "Iniciar vista previa aquí Cambiar nombre Duplicar [GEOGRAPHIC_DATA]" at bounding box center [417, 144] width 8 height 7
click at [422, 177] on div "Borrar" at bounding box center [438, 176] width 47 height 8
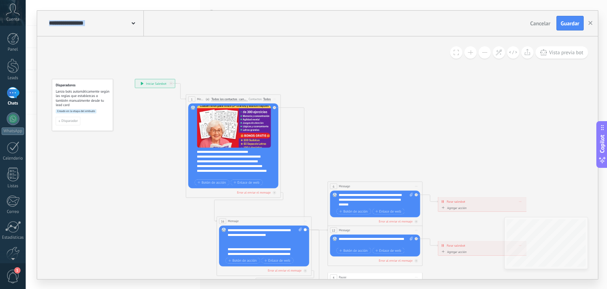
click at [416, 187] on span "Iniciar vista previa aquí Cambiar nombre Duplicar [GEOGRAPHIC_DATA]" at bounding box center [417, 185] width 8 height 7
click at [112, 31] on div "**********" at bounding box center [95, 23] width 97 height 25
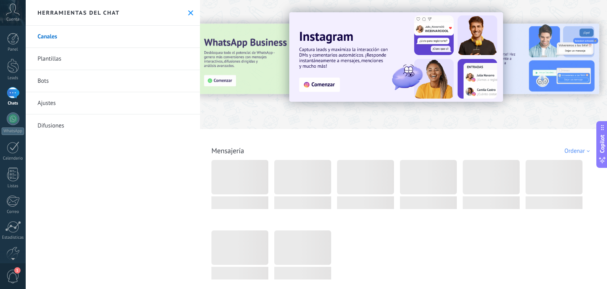
click at [74, 62] on link "Plantillas" at bounding box center [113, 59] width 174 height 22
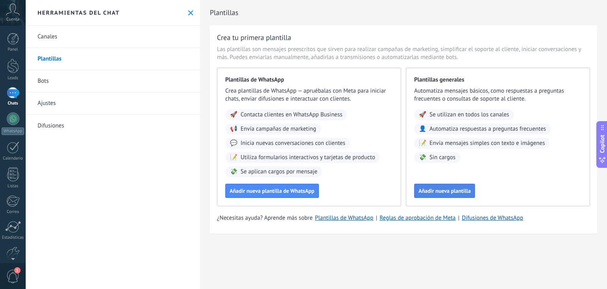
click at [447, 187] on button "Añadir nueva plantilla" at bounding box center [444, 190] width 61 height 14
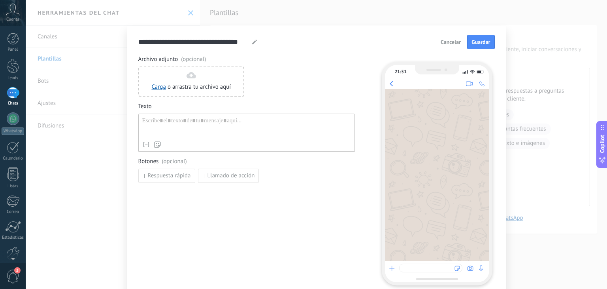
click at [449, 40] on span "Cancelar" at bounding box center [451, 42] width 20 height 6
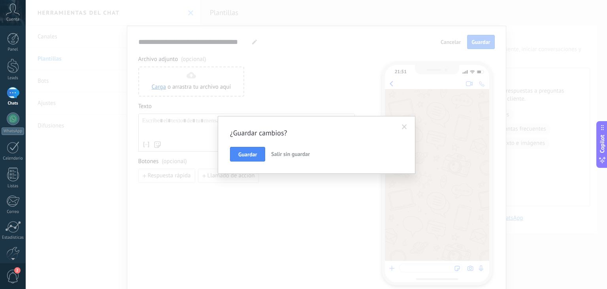
click at [279, 153] on span "Salir sin guardar" at bounding box center [290, 153] width 39 height 7
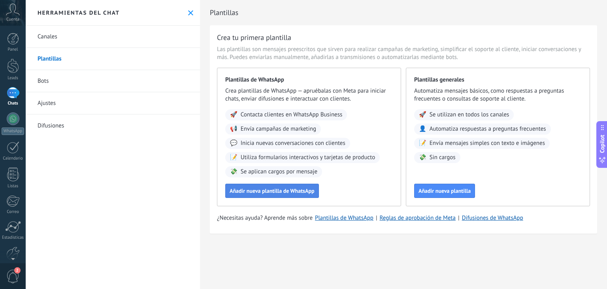
click at [280, 191] on span "Añadir nueva plantilla de WhatsApp" at bounding box center [272, 191] width 85 height 6
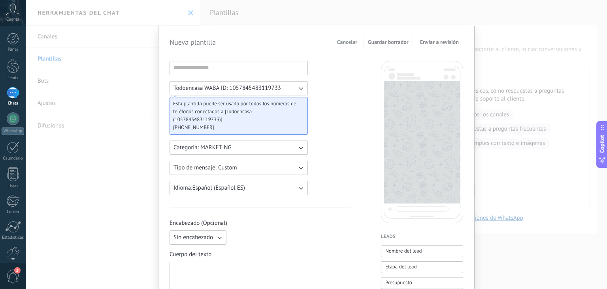
click at [337, 42] on span "Cancelar" at bounding box center [347, 42] width 20 height 6
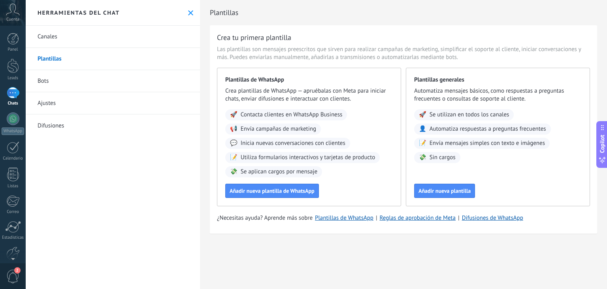
click at [95, 78] on link "Bots" at bounding box center [113, 81] width 174 height 22
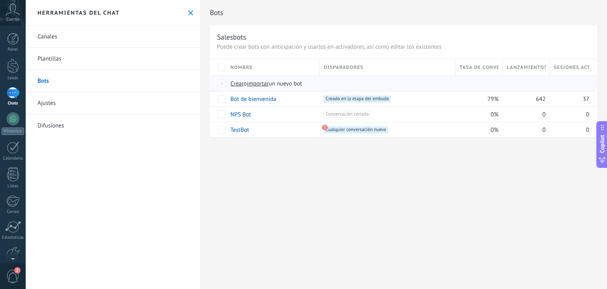
click at [239, 83] on span "Crear" at bounding box center [237, 84] width 13 height 8
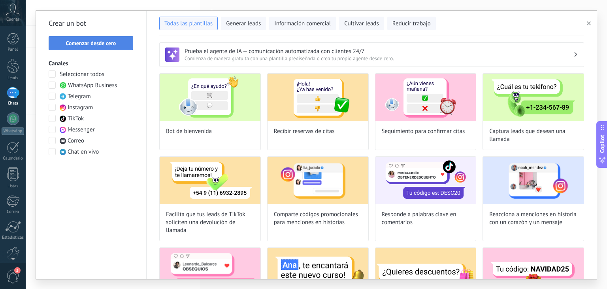
click at [106, 42] on span "Comenzar desde cero" at bounding box center [91, 43] width 50 height 6
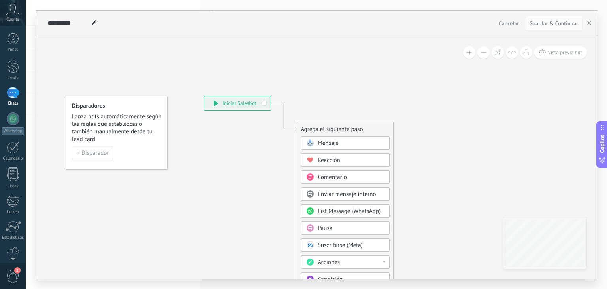
click at [501, 28] on button "Cancelar" at bounding box center [509, 23] width 26 height 12
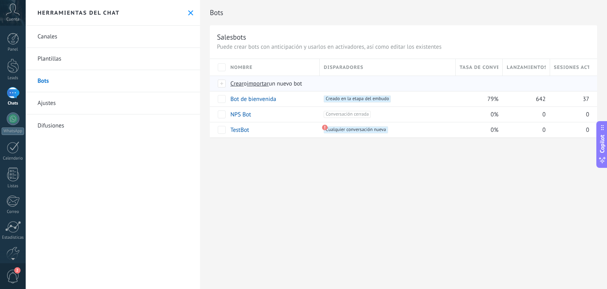
click at [239, 83] on span "Crear" at bounding box center [237, 84] width 13 height 8
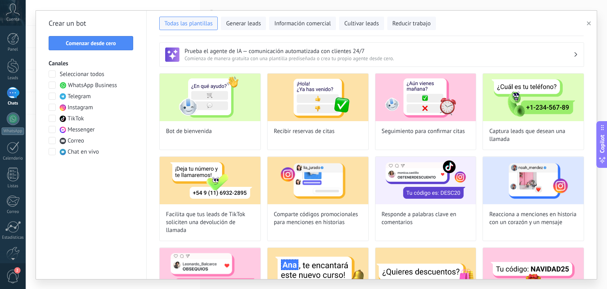
click at [88, 86] on span "WhatsApp Business" at bounding box center [92, 85] width 49 height 8
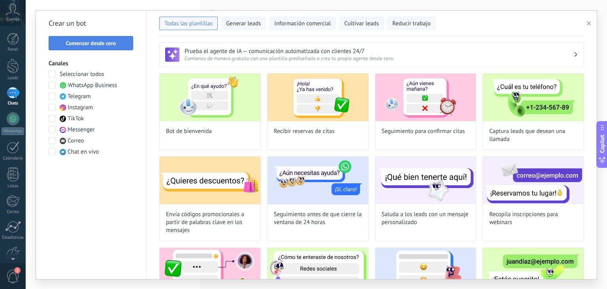
click at [127, 45] on span "Comenzar desde cero" at bounding box center [91, 43] width 76 height 6
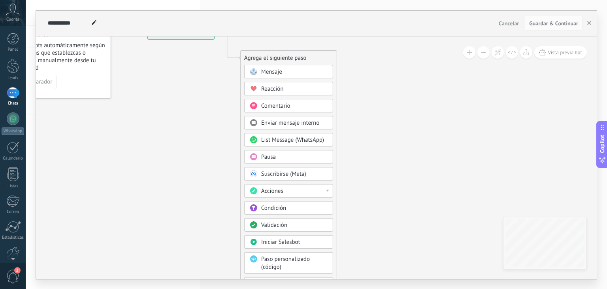
drag, startPoint x: 533, startPoint y: 132, endPoint x: 477, endPoint y: 62, distance: 89.7
click at [477, 62] on icon at bounding box center [216, 167] width 532 height 680
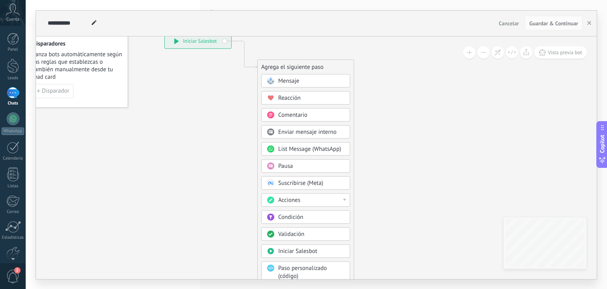
drag, startPoint x: 450, startPoint y: 153, endPoint x: 462, endPoint y: 155, distance: 12.5
click at [462, 155] on icon at bounding box center [233, 176] width 532 height 680
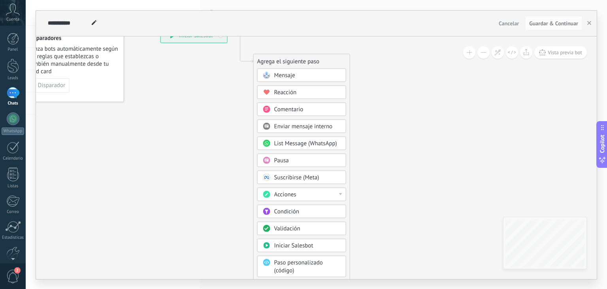
click at [297, 74] on div "Mensaje" at bounding box center [307, 75] width 66 height 8
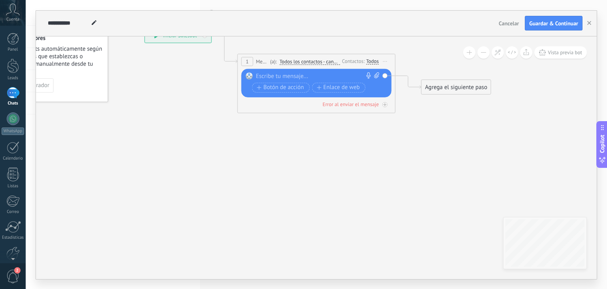
click at [297, 74] on div at bounding box center [314, 76] width 117 height 8
paste div
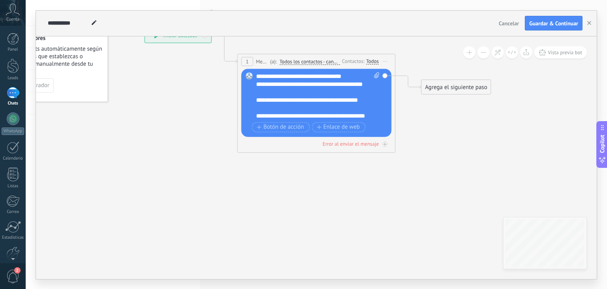
click at [345, 98] on div "**********" at bounding box center [311, 104] width 110 height 16
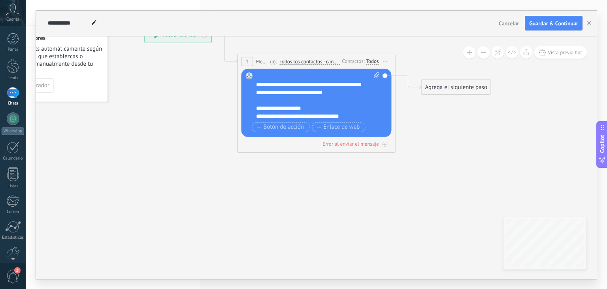
click at [447, 88] on div "Agrega el siguiente paso" at bounding box center [456, 86] width 69 height 13
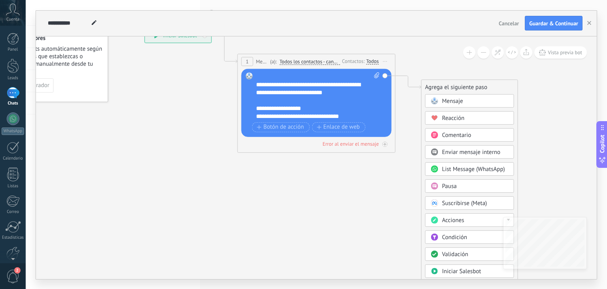
click at [449, 98] on span "Mensaje" at bounding box center [453, 101] width 21 height 8
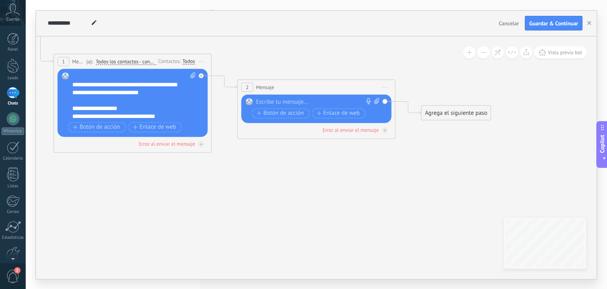
click at [318, 98] on div at bounding box center [314, 102] width 117 height 8
paste div
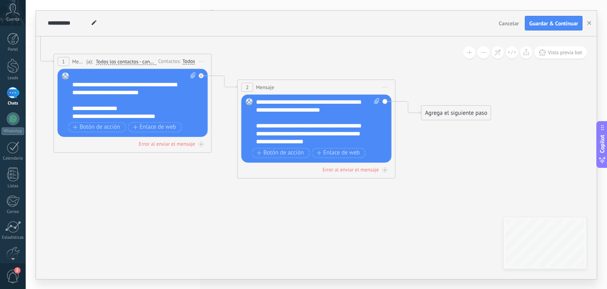
click at [445, 110] on div "Agrega el siguiente paso" at bounding box center [456, 112] width 69 height 13
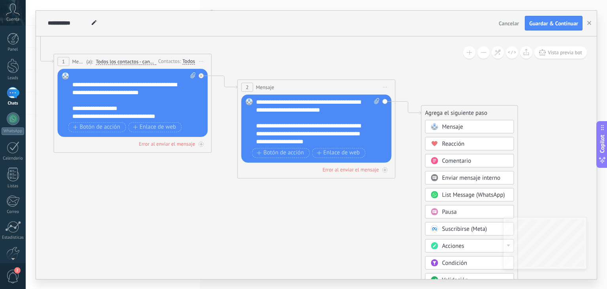
click at [449, 122] on div "Mensaje" at bounding box center [470, 125] width 89 height 13
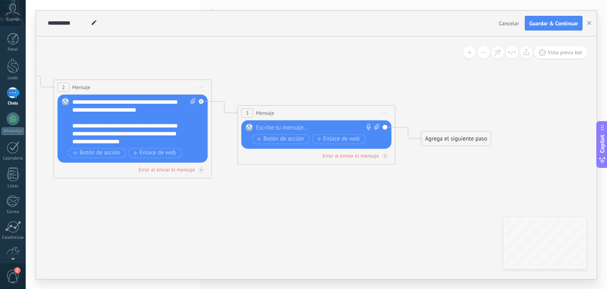
click at [315, 126] on div at bounding box center [314, 127] width 117 height 8
paste div
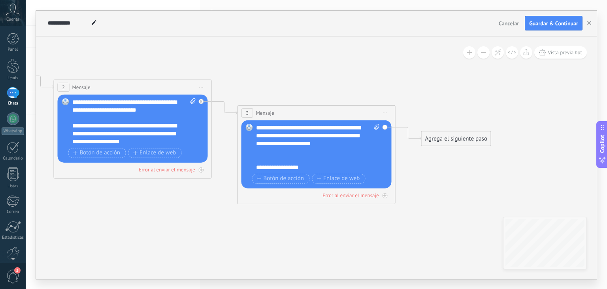
click at [373, 127] on span at bounding box center [376, 146] width 8 height 47
click input "Subir" at bounding box center [0, 0] width 0 height 0
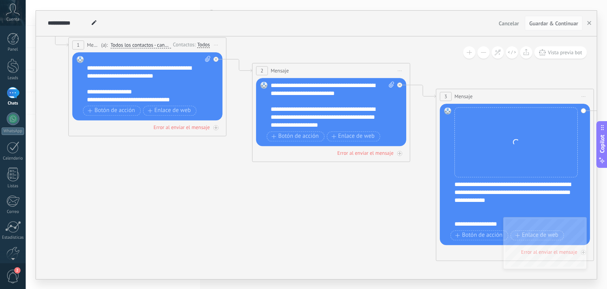
drag, startPoint x: 174, startPoint y: 208, endPoint x: 376, endPoint y: 192, distance: 203.1
click at [376, 192] on icon at bounding box center [319, 86] width 1083 height 545
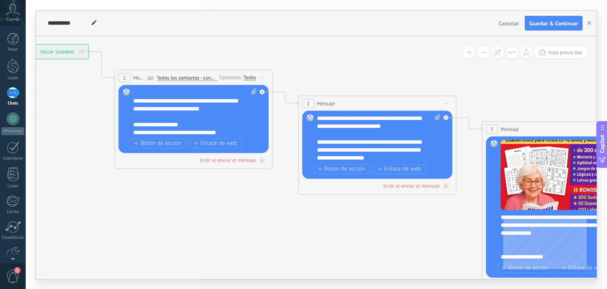
drag, startPoint x: 204, startPoint y: 190, endPoint x: 246, endPoint y: 222, distance: 53.1
click at [246, 222] on icon at bounding box center [365, 118] width 1083 height 545
click at [261, 79] on span "Iniciar vista previa aquí Cambiar nombre Duplicar [GEOGRAPHIC_DATA]" at bounding box center [262, 77] width 13 height 11
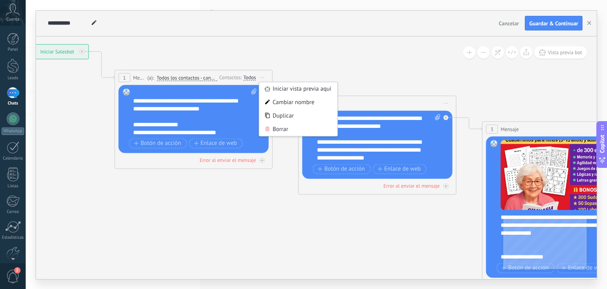
click at [252, 92] on icon at bounding box center [254, 91] width 5 height 6
click input "Subir" at bounding box center [0, 0] width 0 height 0
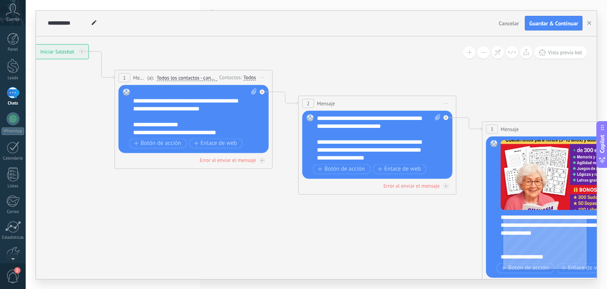
scroll to position [102, 0]
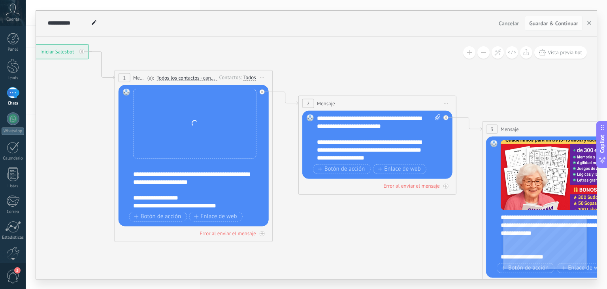
click at [329, 231] on icon at bounding box center [365, 118] width 1083 height 545
click at [334, 234] on icon at bounding box center [365, 118] width 1083 height 545
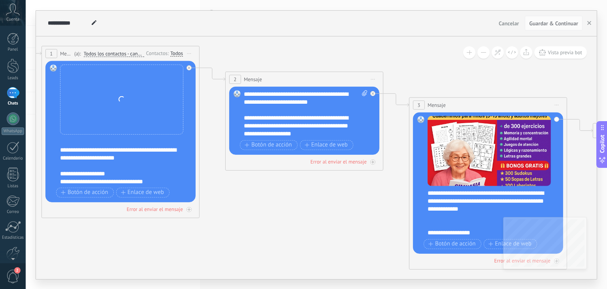
drag, startPoint x: 388, startPoint y: 236, endPoint x: 315, endPoint y: 212, distance: 77.0
click at [315, 212] on icon at bounding box center [292, 94] width 1083 height 545
click at [563, 53] on span "Vista previa bot" at bounding box center [565, 52] width 34 height 7
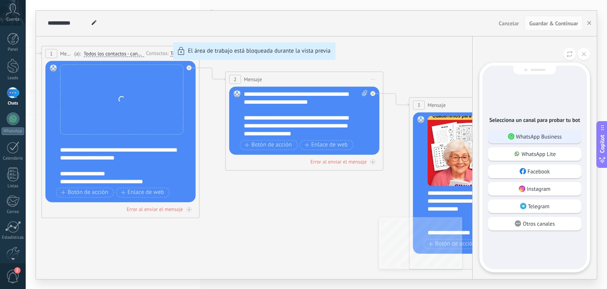
click at [550, 137] on p "WhatsApp Business" at bounding box center [539, 136] width 46 height 7
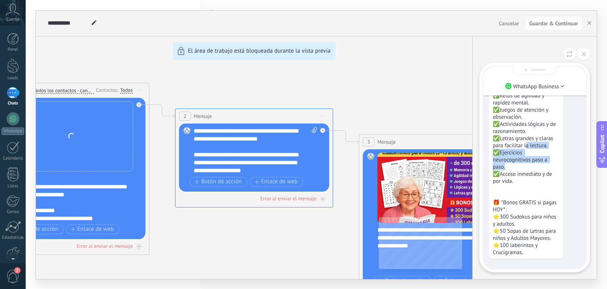
drag, startPoint x: 527, startPoint y: 143, endPoint x: 536, endPoint y: 159, distance: 18.1
click at [536, 159] on p "🔊 *¿Qué incluye el Megapack de Gimnasia Cerebral para niños y adultos?* Un comp…" at bounding box center [526, 105] width 66 height 299
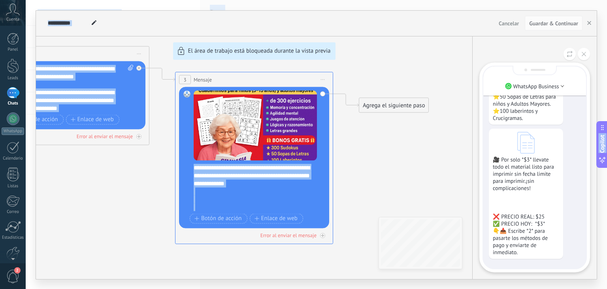
drag, startPoint x: 102, startPoint y: 211, endPoint x: 340, endPoint y: 307, distance: 256.6
click at [340, 288] on html ".abccls-1,.abccls-2{fill-rule:evenodd}.abccls-2{fill:#fff} .abfcls-1{fill:none}…" at bounding box center [303, 144] width 607 height 289
click at [134, 236] on div "**********" at bounding box center [316, 145] width 561 height 268
drag, startPoint x: 104, startPoint y: 218, endPoint x: 378, endPoint y: 307, distance: 287.6
click at [378, 288] on html ".abccls-1,.abccls-2{fill-rule:evenodd}.abccls-2{fill:#fff} .abfcls-1{fill:none}…" at bounding box center [303, 144] width 607 height 289
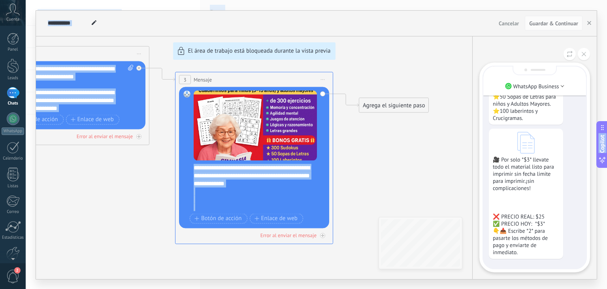
click at [77, 201] on div "**********" at bounding box center [316, 145] width 561 height 268
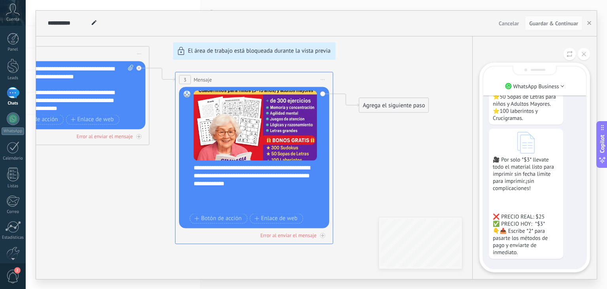
drag, startPoint x: 77, startPoint y: 201, endPoint x: 96, endPoint y: 186, distance: 24.0
click at [96, 186] on div "**********" at bounding box center [316, 145] width 561 height 268
click at [583, 51] on button at bounding box center [584, 54] width 12 height 12
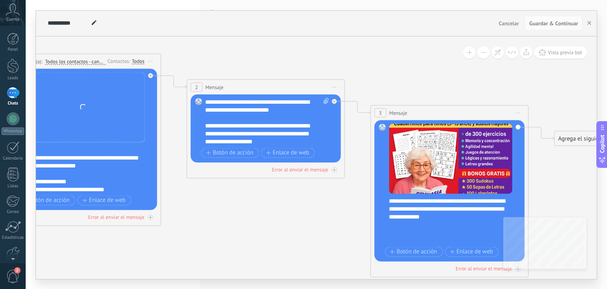
drag, startPoint x: 411, startPoint y: 154, endPoint x: 607, endPoint y: 187, distance: 198.6
click at [601, 187] on div "**********" at bounding box center [317, 144] width 582 height 289
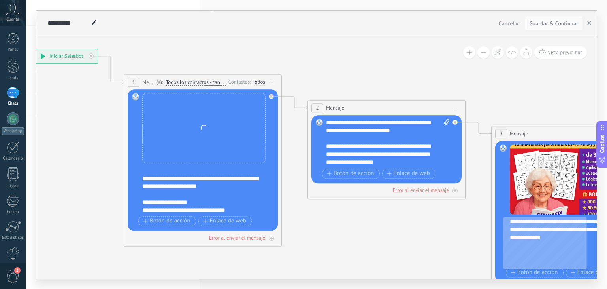
drag, startPoint x: 339, startPoint y: 61, endPoint x: 460, endPoint y: 83, distance: 122.9
click at [460, 83] on icon at bounding box center [374, 123] width 1083 height 545
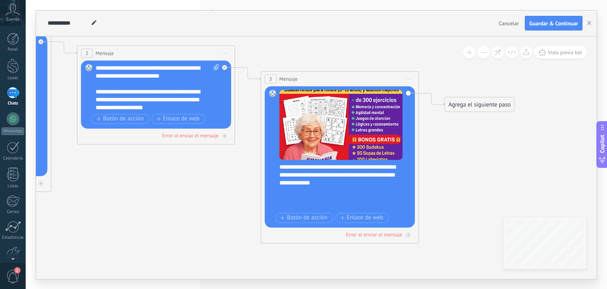
drag, startPoint x: 445, startPoint y: 218, endPoint x: 212, endPoint y: 164, distance: 238.7
click at [212, 164] on icon at bounding box center [144, 68] width 1083 height 545
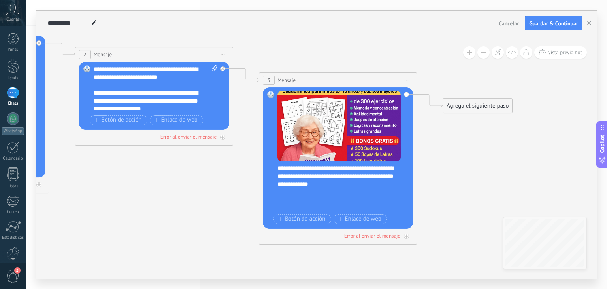
click at [499, 110] on div "Agrega el siguiente paso" at bounding box center [477, 105] width 69 height 13
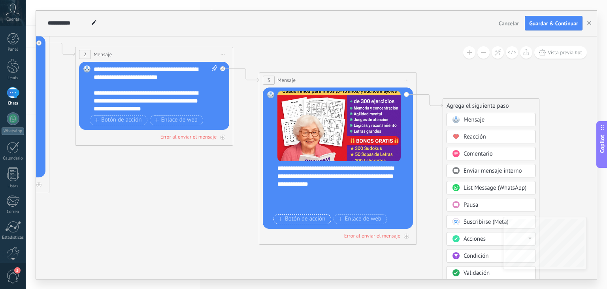
click at [316, 216] on span "Botón de acción" at bounding box center [301, 219] width 47 height 6
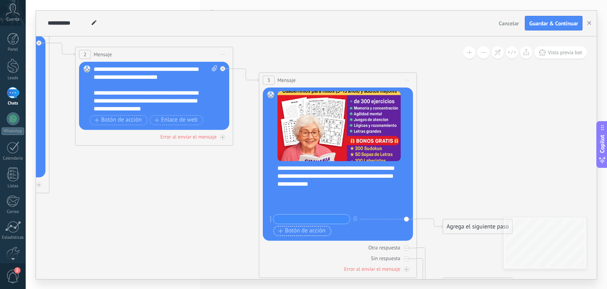
click at [316, 216] on input "text" at bounding box center [312, 218] width 76 height 9
type input "*"
click at [374, 219] on div "+ sinónimo" at bounding box center [374, 219] width 24 height 8
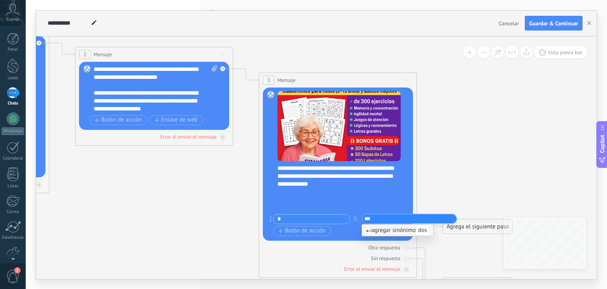
type input "***"
click at [465, 187] on icon at bounding box center [142, 290] width 1083 height 984
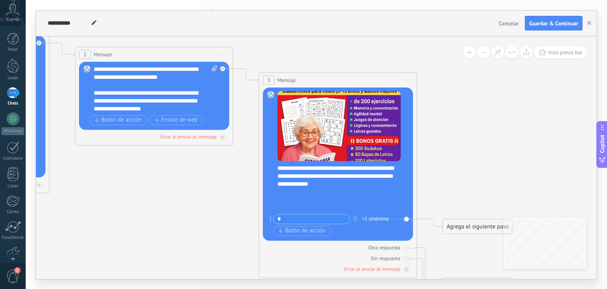
click at [463, 221] on div "Agrega el siguiente paso" at bounding box center [477, 226] width 69 height 13
click at [467, 239] on span "Mensaje" at bounding box center [474, 240] width 21 height 8
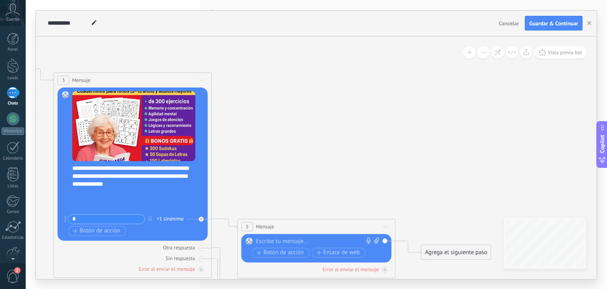
click at [351, 238] on div at bounding box center [314, 241] width 117 height 8
paste div
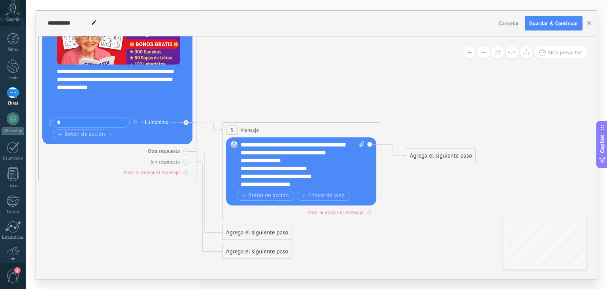
drag, startPoint x: 399, startPoint y: 199, endPoint x: 381, endPoint y: 98, distance: 101.6
click at [381, 98] on icon at bounding box center [13, 57] width 1267 height 713
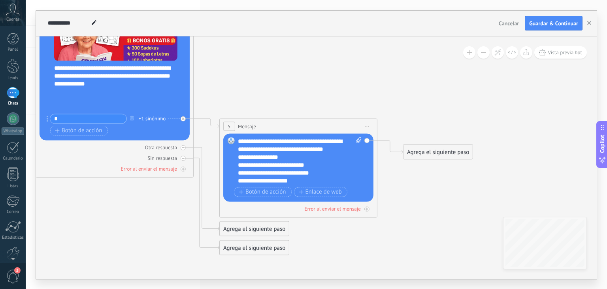
click at [358, 140] on icon at bounding box center [358, 140] width 5 height 6
click input "Subir" at bounding box center [0, 0] width 0 height 0
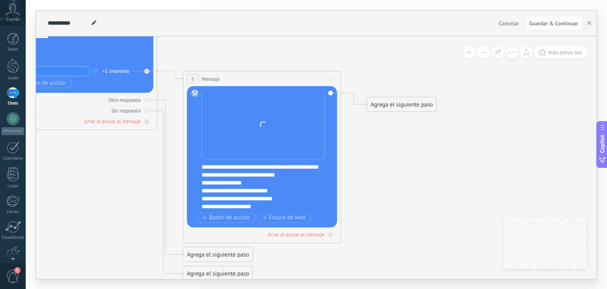
drag, startPoint x: 428, startPoint y: 89, endPoint x: 392, endPoint y: 41, distance: 59.8
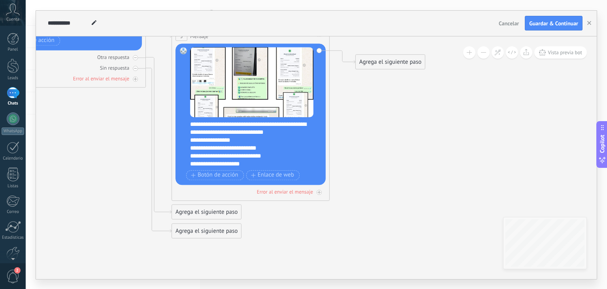
drag, startPoint x: 441, startPoint y: 208, endPoint x: 417, endPoint y: 200, distance: 25.4
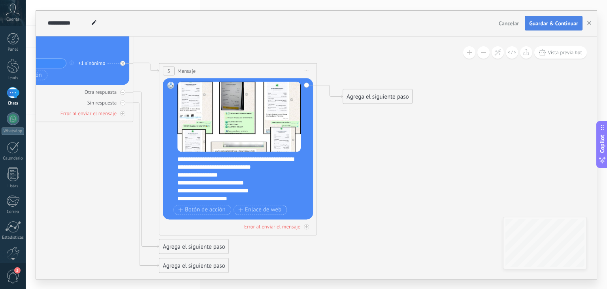
click at [561, 23] on span "Guardar & Continuar" at bounding box center [554, 24] width 49 height 6
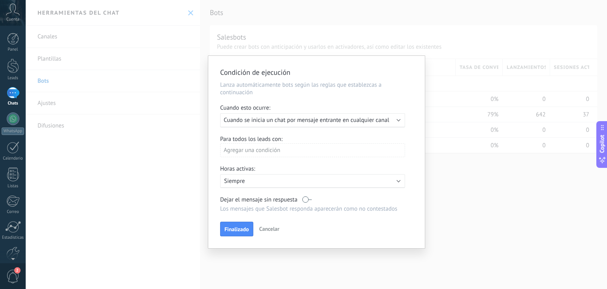
click at [293, 120] on span "Cuando se inicia un chat por mensaje entrante en cualquier canal" at bounding box center [307, 120] width 166 height 8
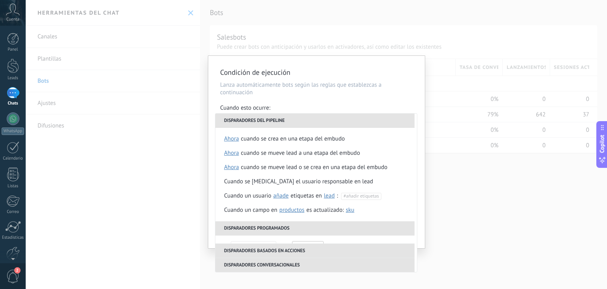
click at [293, 120] on li "Disparadores del pipeline" at bounding box center [315, 120] width 199 height 14
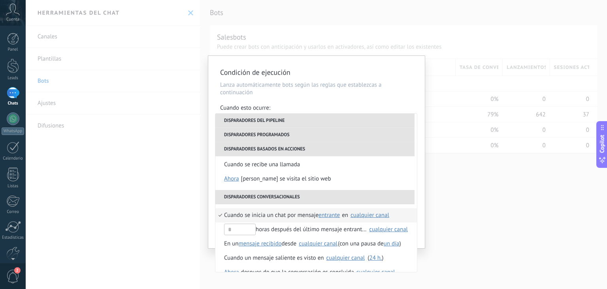
scroll to position [172, 0]
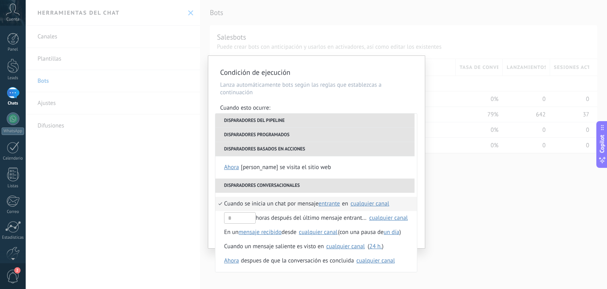
click at [334, 201] on span "entrante" at bounding box center [329, 204] width 21 height 8
click at [334, 201] on span "entrante" at bounding box center [337, 204] width 35 height 8
click at [334, 201] on span "entrante" at bounding box center [329, 204] width 21 height 8
click at [334, 201] on span "entrante" at bounding box center [337, 204] width 35 height 8
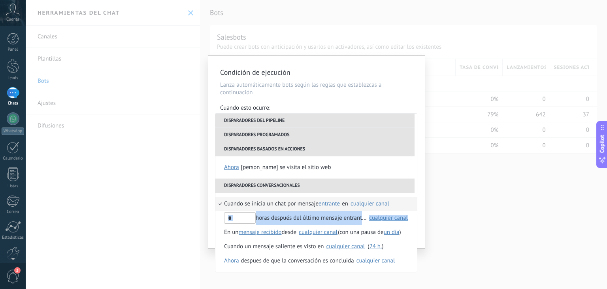
drag, startPoint x: 417, startPoint y: 203, endPoint x: 417, endPoint y: 222, distance: 19.4
click at [417, 222] on div "**********" at bounding box center [316, 192] width 202 height 159
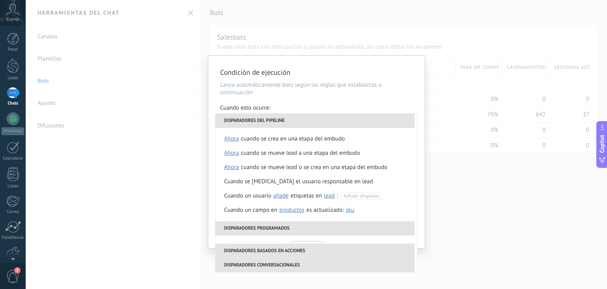
click at [423, 204] on div "Condición de ejecución [PERSON_NAME] automáticamente bots según las reglas que …" at bounding box center [316, 152] width 217 height 192
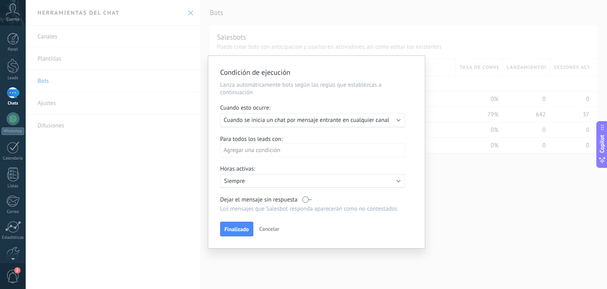
click at [314, 150] on div "Agregar una condición" at bounding box center [312, 150] width 185 height 14
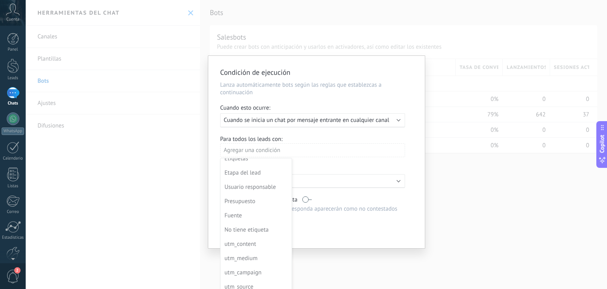
scroll to position [0, 0]
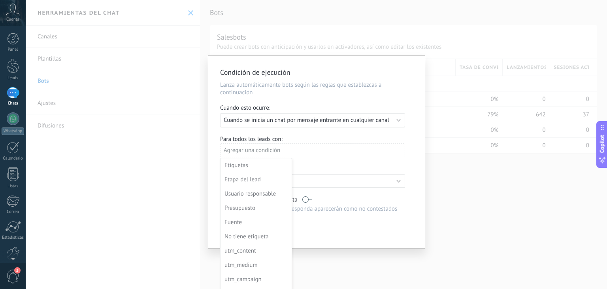
click at [337, 163] on div at bounding box center [316, 152] width 217 height 192
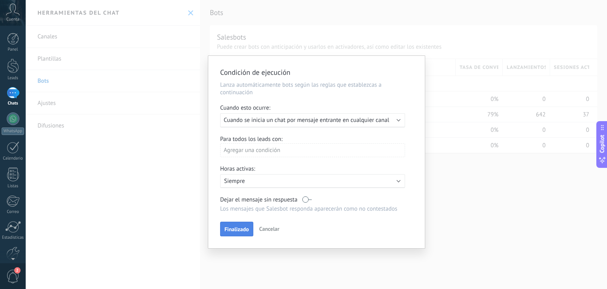
click at [244, 227] on span "Finalizado" at bounding box center [237, 229] width 25 height 6
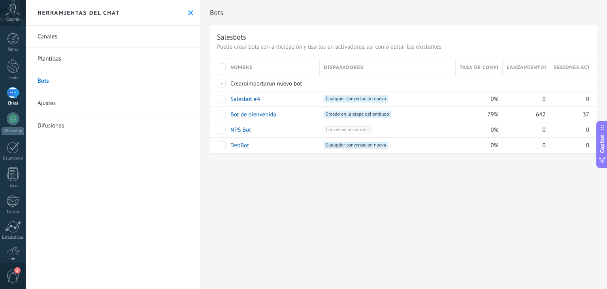
click at [350, 203] on div "Bots Salesbots Puede crear bots con anticipación y usarlos en activadores, así …" at bounding box center [403, 144] width 407 height 289
click at [375, 115] on span "Creado en la etapa del embudo +0" at bounding box center [357, 114] width 67 height 7
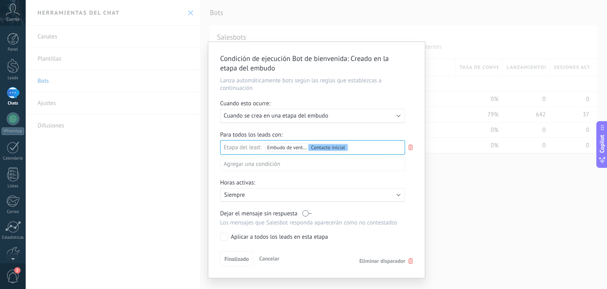
click at [448, 166] on div "Condición de ejecución Bot de [PERSON_NAME] : Creado en la etapa del embudo [PE…" at bounding box center [317, 144] width 582 height 289
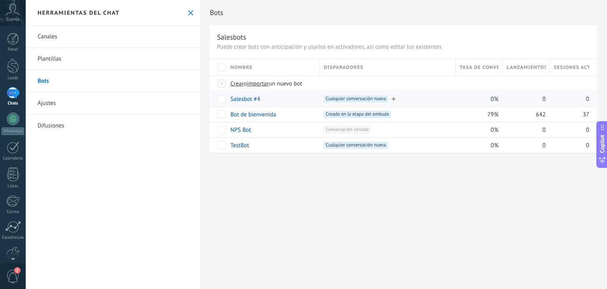
click at [367, 100] on span "Cualquier conversación nueva +0" at bounding box center [356, 98] width 64 height 7
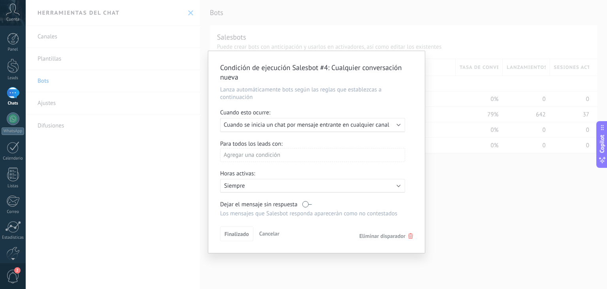
click at [368, 126] on span "Cuando se inicia un chat por mensaje entrante en cualquier canal" at bounding box center [307, 125] width 166 height 8
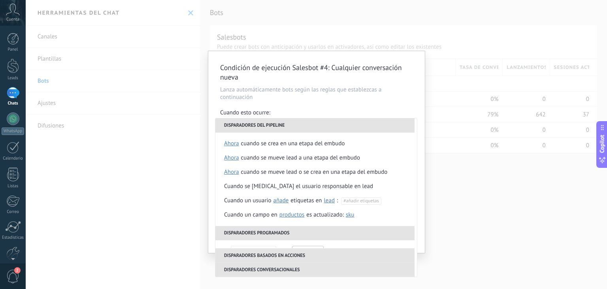
click at [451, 170] on div "Condición de ejecución Salesbot #4 : Cualquier conversación nueva [PERSON_NAME]…" at bounding box center [317, 144] width 582 height 289
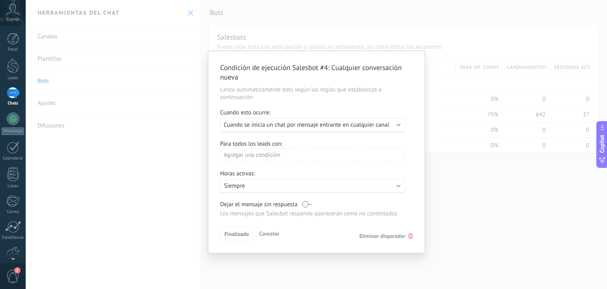
click at [435, 146] on div "Condición de ejecución Salesbot #4 : Cualquier conversación nueva [PERSON_NAME]…" at bounding box center [317, 144] width 582 height 289
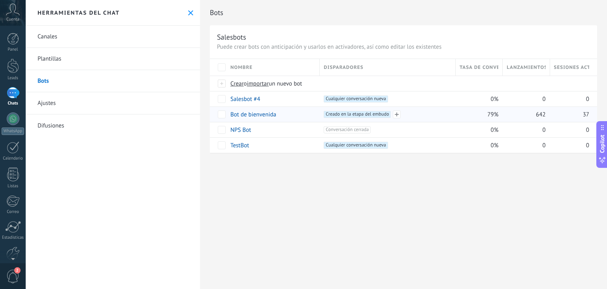
click at [367, 113] on span "Creado en la etapa del embudo +0" at bounding box center [357, 114] width 67 height 7
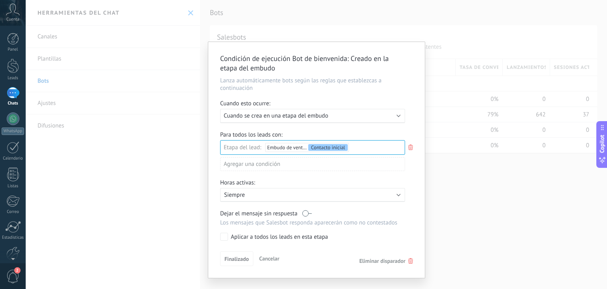
click at [0, 0] on div "Incoming leads Contacto inicial Negociación Debate contractual Discusión de con…" at bounding box center [0, 0] width 0 height 0
click at [382, 145] on label at bounding box center [312, 146] width 185 height 13
click at [0, 0] on label "Contacto inicial" at bounding box center [0, 0] width 0 height 0
click at [413, 149] on div at bounding box center [317, 144] width 582 height 289
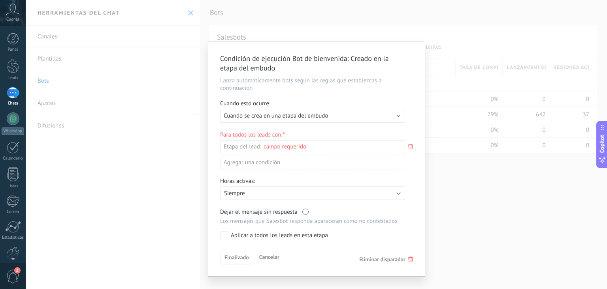
click at [0, 0] on div "Incoming leads Contacto inicial Negociación Debate contractual Discusión de con…" at bounding box center [0, 0] width 0 height 0
click at [364, 120] on div at bounding box center [317, 144] width 582 height 289
click at [445, 170] on div "Condición de ejecución Bot de [PERSON_NAME] : Creado en la etapa del embudo [PE…" at bounding box center [317, 144] width 582 height 289
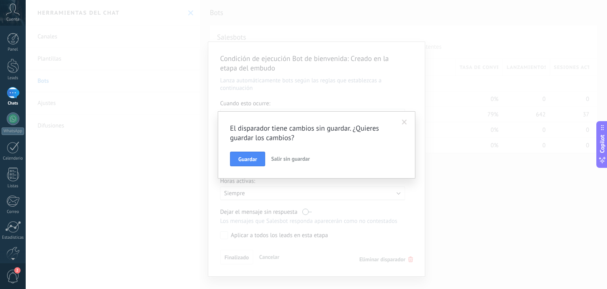
click at [298, 154] on button "Salir sin guardar" at bounding box center [290, 158] width 45 height 15
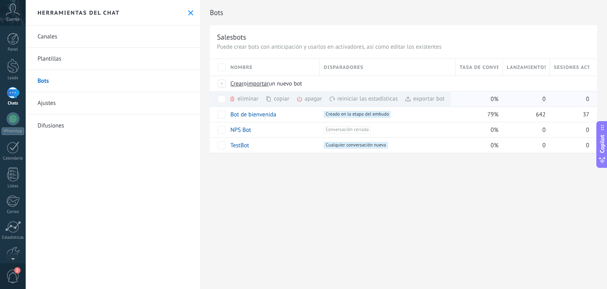
click at [250, 98] on div "eliminar màs" at bounding box center [257, 98] width 56 height 15
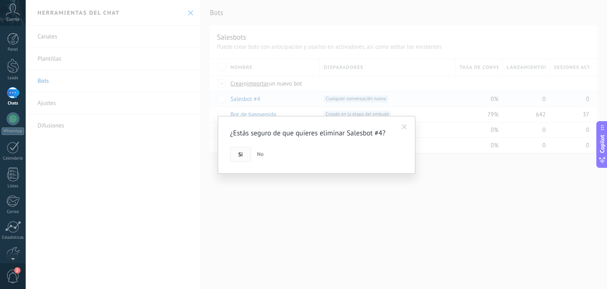
click at [239, 148] on button "Si" at bounding box center [240, 154] width 21 height 15
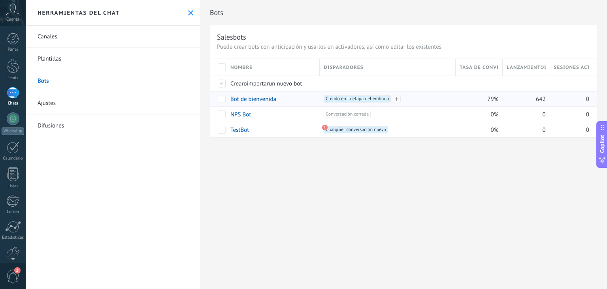
click at [342, 98] on span "Creado en la etapa del embudo +0" at bounding box center [357, 98] width 67 height 7
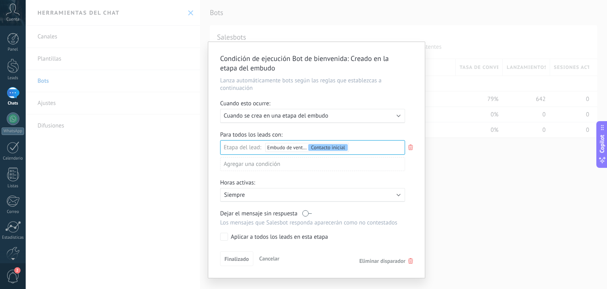
click at [363, 118] on div "Ejecutar: Cuando se crea en una etapa del embudo" at bounding box center [310, 116] width 172 height 8
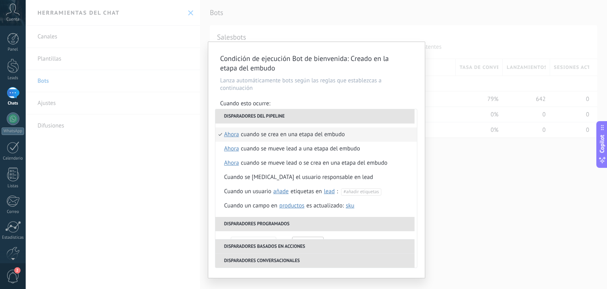
click at [376, 244] on li "Disparadores basados en acciones" at bounding box center [315, 246] width 199 height 14
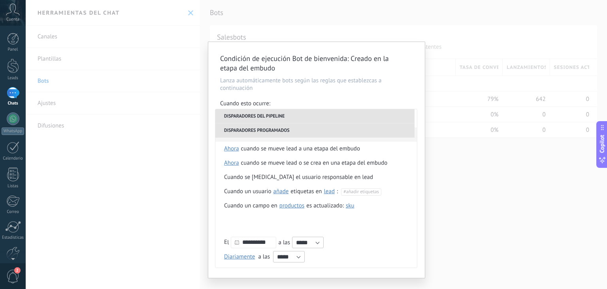
scroll to position [130, 0]
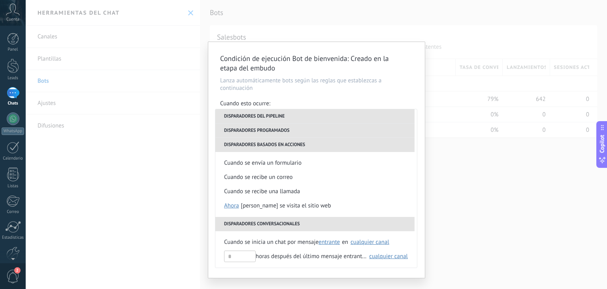
click at [334, 144] on li "Disparadores basados en acciones" at bounding box center [315, 145] width 199 height 14
click at [331, 243] on span "entrante" at bounding box center [329, 242] width 21 height 8
click at [331, 243] on span "entrante" at bounding box center [337, 242] width 35 height 8
click at [360, 242] on div "cualquier canal" at bounding box center [370, 242] width 39 height 6
click at [268, 243] on label "Todoencasa" at bounding box center [245, 242] width 59 height 14
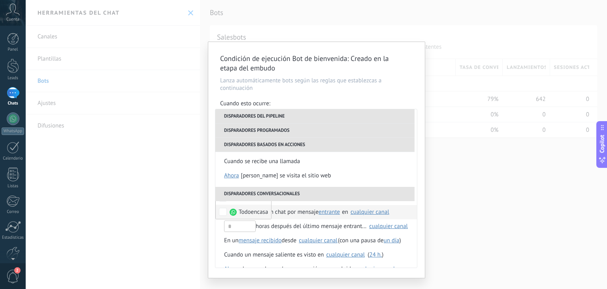
scroll to position [161, 0]
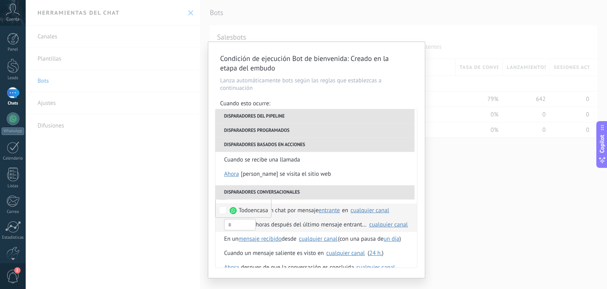
click at [392, 226] on div "cualquier canal" at bounding box center [388, 224] width 39 height 6
click at [388, 243] on span "Todoencasa" at bounding box center [386, 242] width 29 height 8
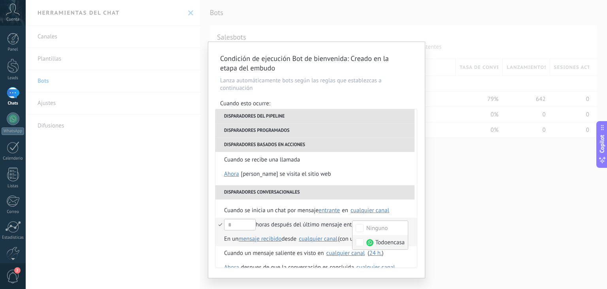
click at [271, 242] on span "mensaje recibido" at bounding box center [260, 239] width 43 height 8
click at [271, 241] on span "mensaje recibido" at bounding box center [266, 239] width 52 height 8
click at [320, 241] on div "cualquier canal" at bounding box center [318, 239] width 39 height 6
click at [239, 241] on span "Todoencasa" at bounding box center [253, 239] width 29 height 8
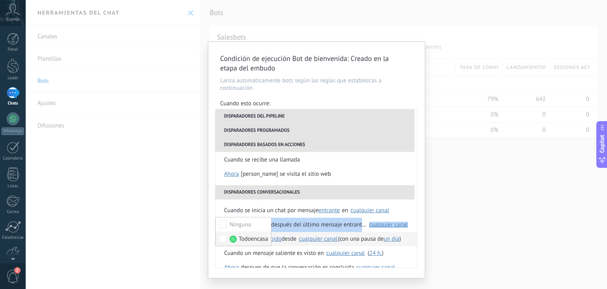
drag, startPoint x: 417, startPoint y: 209, endPoint x: 417, endPoint y: 224, distance: 15.0
click at [417, 224] on div "**********" at bounding box center [316, 188] width 202 height 159
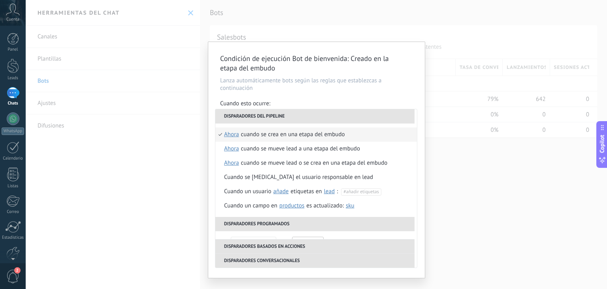
click at [418, 221] on div "**********" at bounding box center [316, 160] width 217 height 236
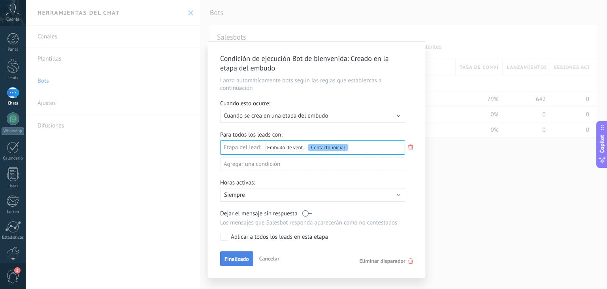
click at [250, 257] on button "Finalizado" at bounding box center [236, 258] width 33 height 15
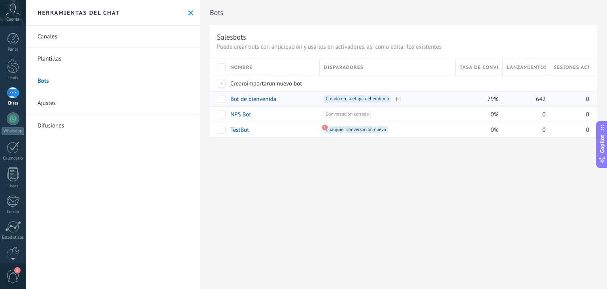
click at [364, 97] on span "Creado en la etapa del embudo +0" at bounding box center [357, 98] width 67 height 7
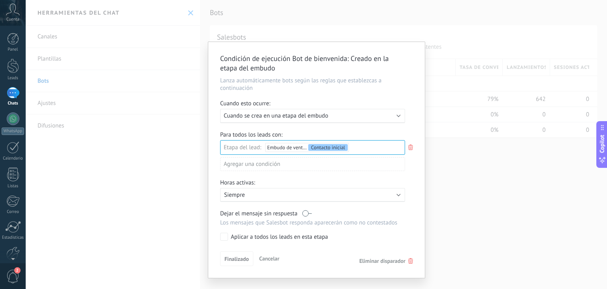
click at [314, 116] on span "Cuando se crea en una etapa del embudo" at bounding box center [276, 116] width 104 height 8
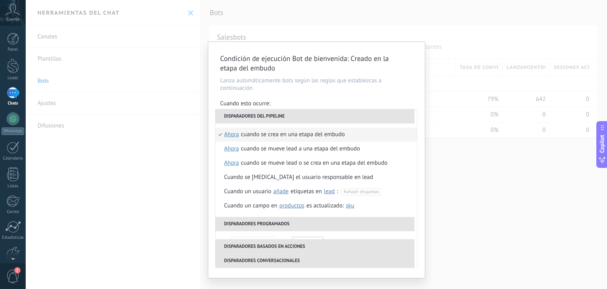
click at [525, 190] on div "Condición de ejecución Bot de [PERSON_NAME] : Creado en la etapa del embudo [PE…" at bounding box center [317, 144] width 582 height 289
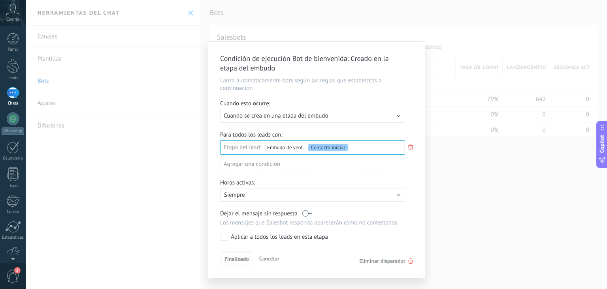
click at [243, 259] on span "Finalizado" at bounding box center [237, 259] width 25 height 6
click at [505, 103] on div "Condición de ejecución Bot de [PERSON_NAME] : Creado en la etapa del embudo [PE…" at bounding box center [317, 144] width 582 height 289
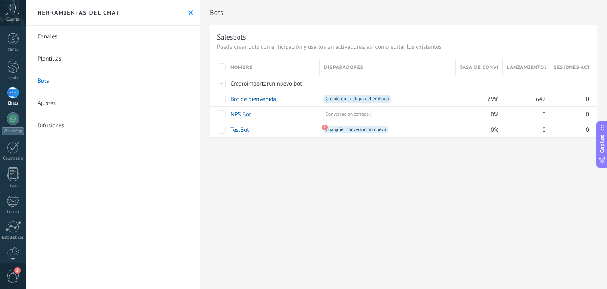
click at [113, 188] on div "Canales Plantillas Bots Ajustes Difusiones" at bounding box center [113, 157] width 174 height 263
click at [238, 83] on span "Crear" at bounding box center [237, 84] width 13 height 8
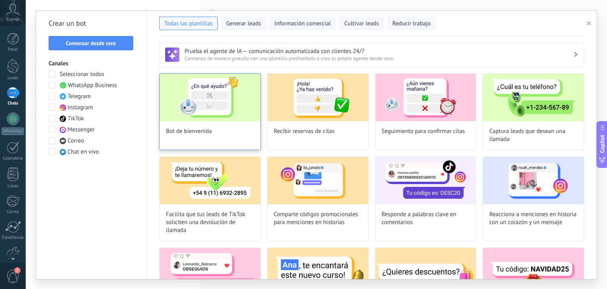
click at [204, 92] on img at bounding box center [210, 97] width 101 height 47
type input "**********"
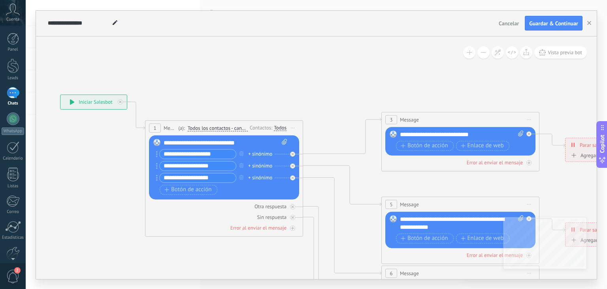
drag, startPoint x: 299, startPoint y: 81, endPoint x: 155, endPoint y: 80, distance: 144.0
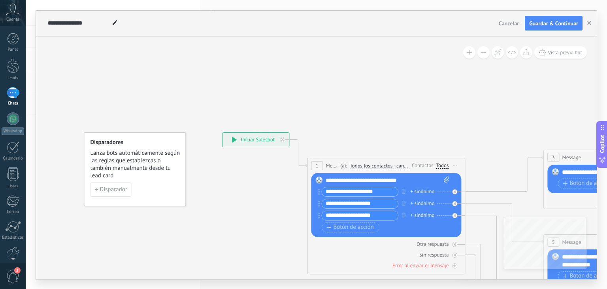
drag, startPoint x: 257, startPoint y: 91, endPoint x: 420, endPoint y: 129, distance: 166.8
click at [515, 25] on span "Cancelar" at bounding box center [509, 23] width 20 height 7
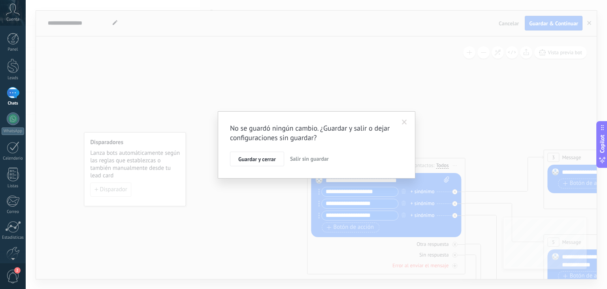
click at [299, 160] on span "Salir sin guardar" at bounding box center [309, 158] width 39 height 7
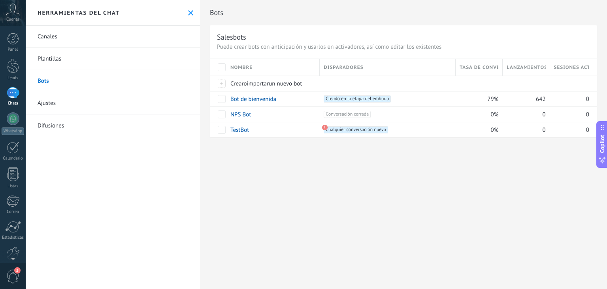
click at [51, 58] on link "Plantillas" at bounding box center [113, 59] width 174 height 22
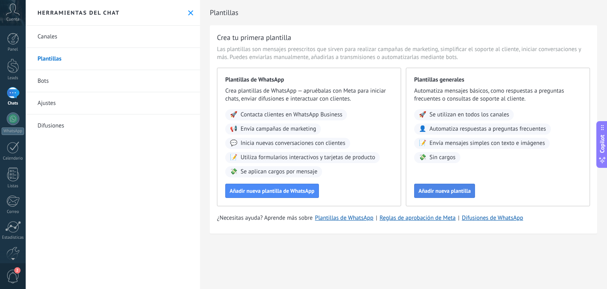
click at [433, 192] on span "Añadir nueva plantilla" at bounding box center [445, 191] width 52 height 6
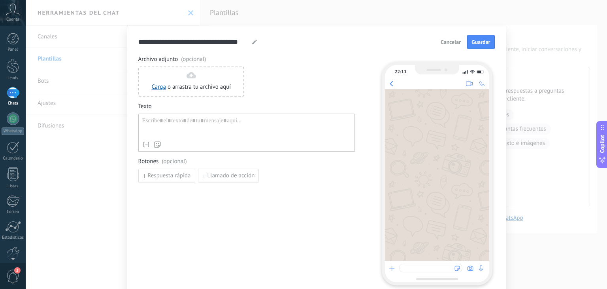
click at [257, 125] on div at bounding box center [246, 127] width 209 height 20
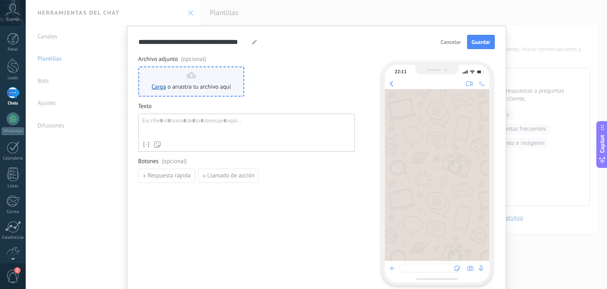
paste div
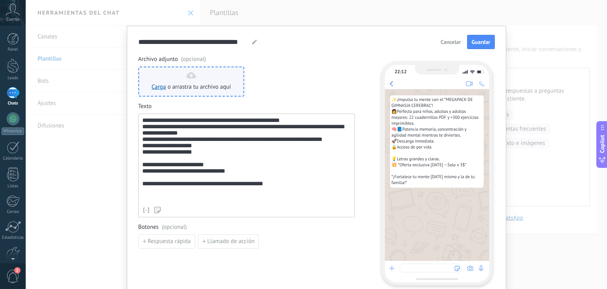
click at [187, 82] on div "Carga o arrastra tu archivo aquí Arrastra aquí" at bounding box center [191, 81] width 79 height 19
